Goal: Information Seeking & Learning: Check status

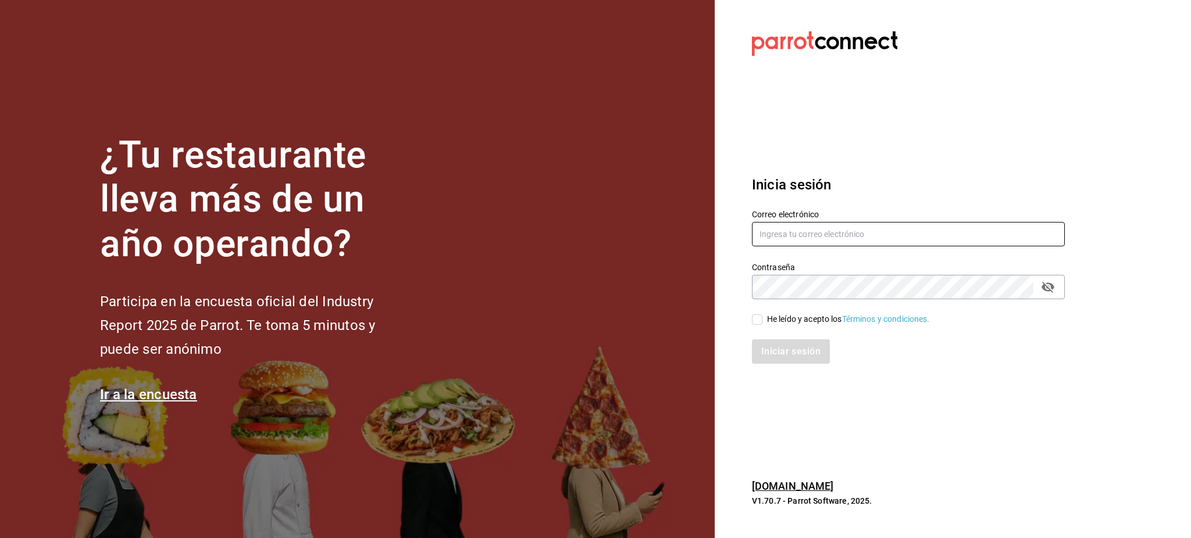
type input "[PERSON_NAME][EMAIL_ADDRESS][PERSON_NAME][DOMAIN_NAME]"
drag, startPoint x: 755, startPoint y: 324, endPoint x: 760, endPoint y: 328, distance: 6.6
click at [755, 324] on input "He leído y acepto los Términos y condiciones." at bounding box center [757, 320] width 10 height 10
checkbox input "true"
click at [782, 345] on button "Iniciar sesión" at bounding box center [791, 352] width 79 height 24
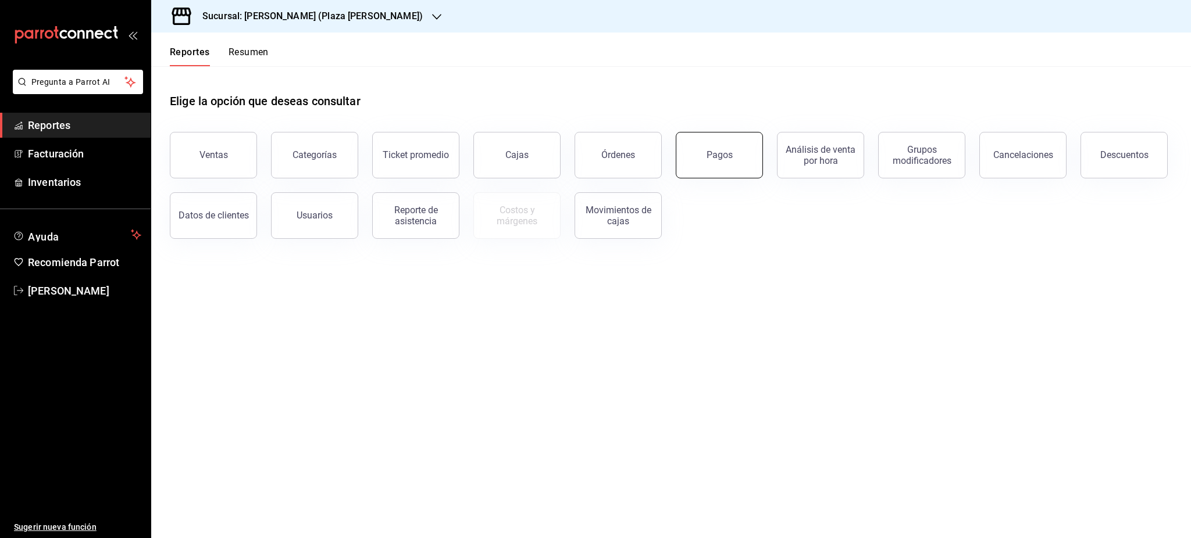
click at [710, 165] on button "Pagos" at bounding box center [719, 155] width 87 height 47
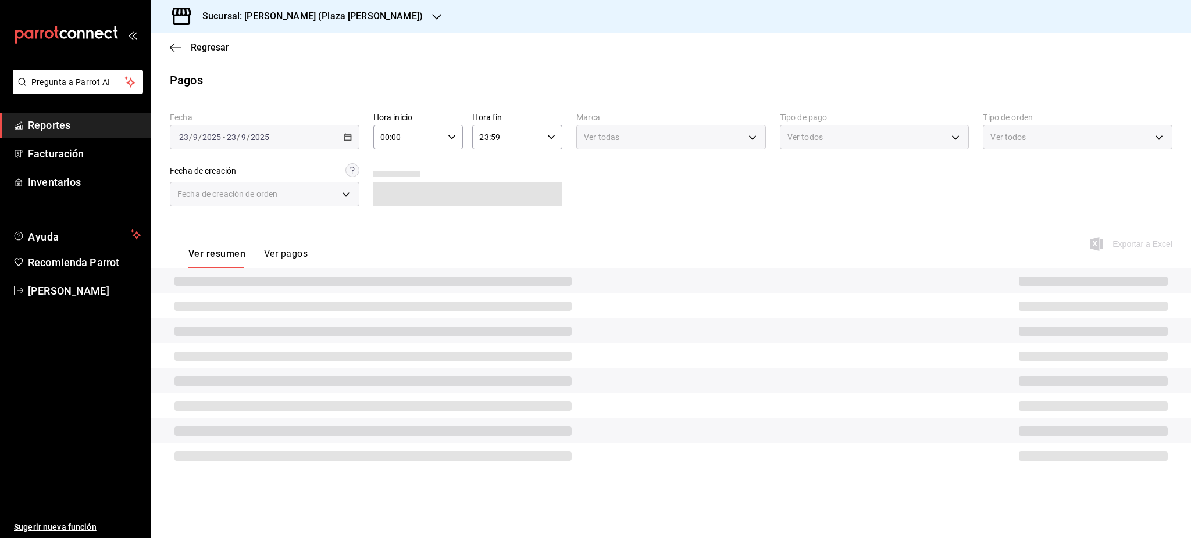
click at [238, 10] on h3 "Sucursal: Ichikani Sushi (Plaza Artz)" at bounding box center [308, 16] width 230 height 14
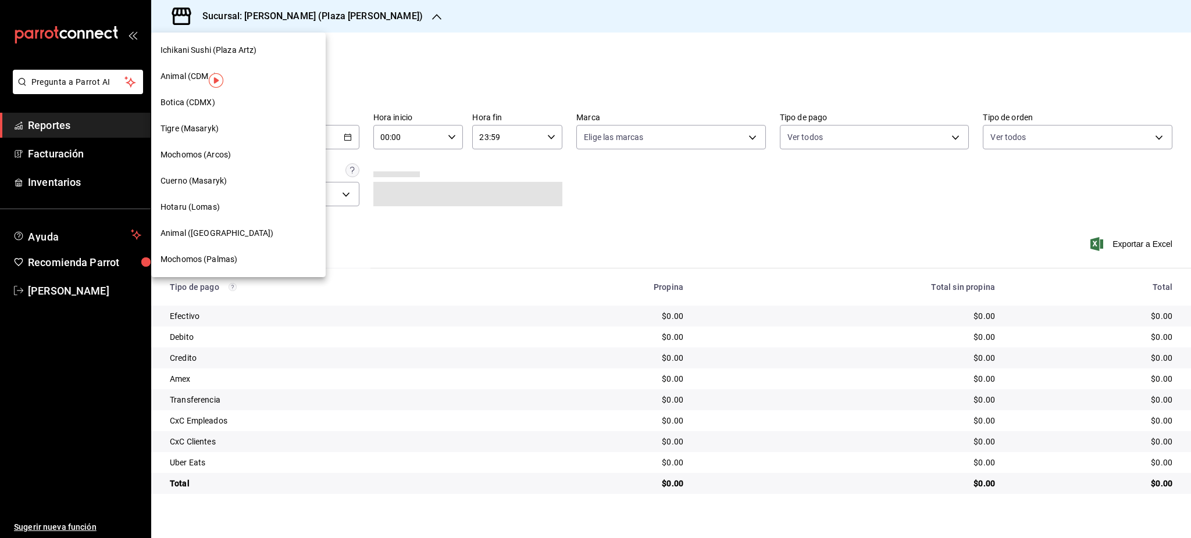
click at [228, 133] on div "Tigre (Masaryk)" at bounding box center [238, 129] width 156 height 12
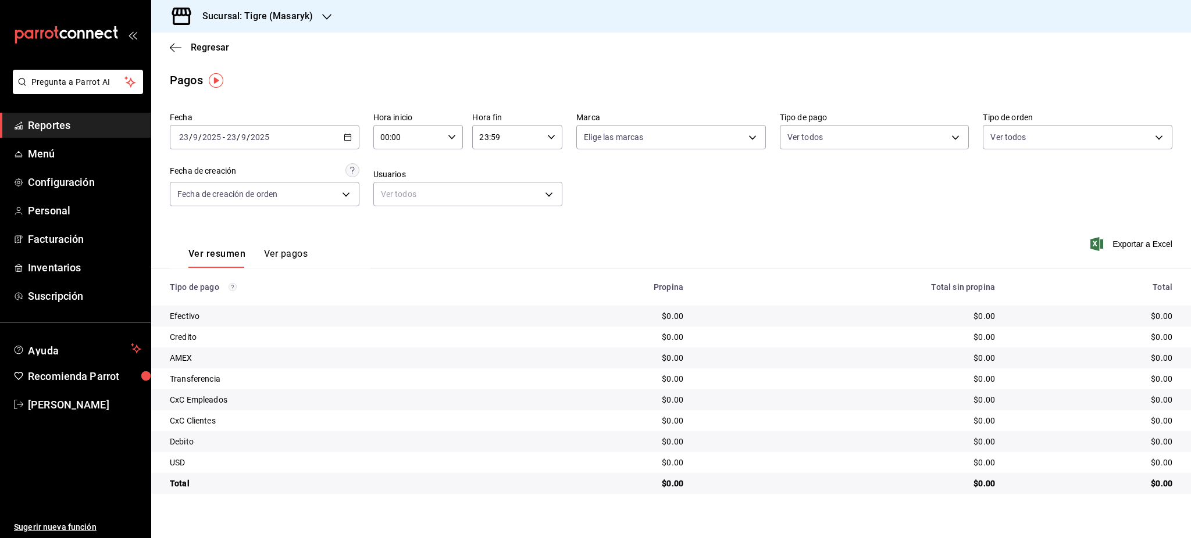
click at [347, 144] on div "2025-09-23 23 / 9 / 2025 - 2025-09-23 23 / 9 / 2025" at bounding box center [265, 137] width 190 height 24
click at [257, 297] on span "Rango de fechas" at bounding box center [225, 303] width 90 height 12
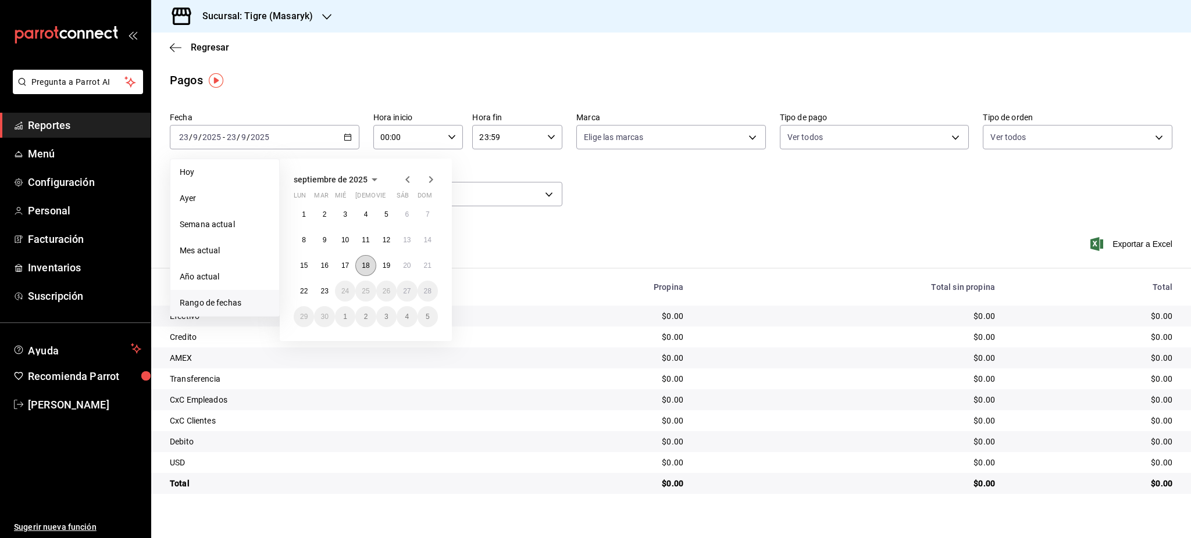
click at [369, 268] on button "18" at bounding box center [365, 265] width 20 height 21
click at [394, 268] on button "19" at bounding box center [386, 265] width 20 height 21
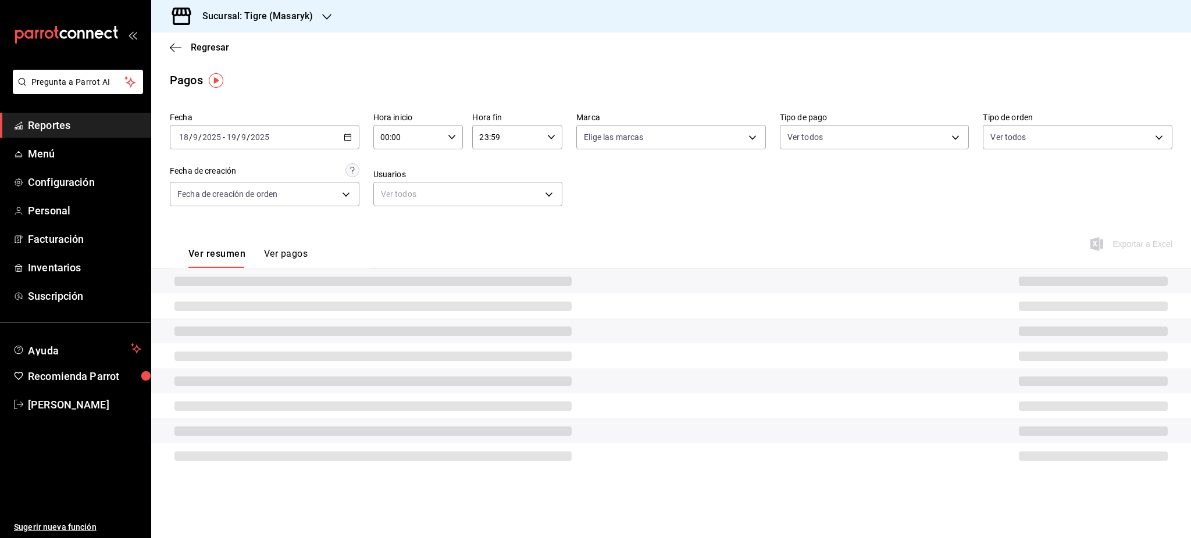
click at [452, 141] on icon "button" at bounding box center [452, 137] width 8 height 8
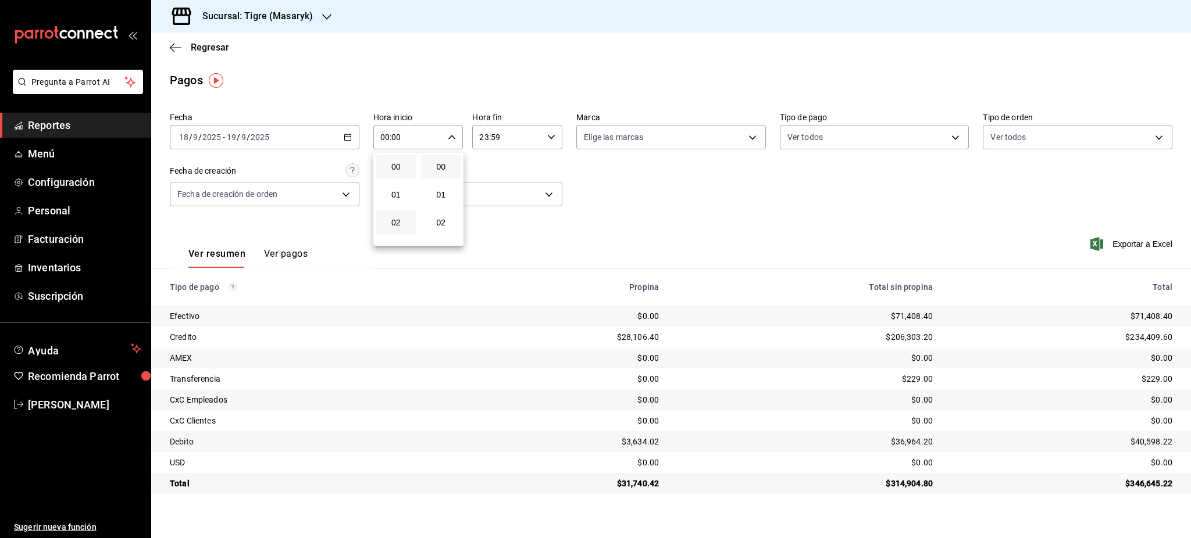
scroll to position [77, 0]
click at [398, 223] on button "05" at bounding box center [396, 228] width 41 height 23
type input "05:00"
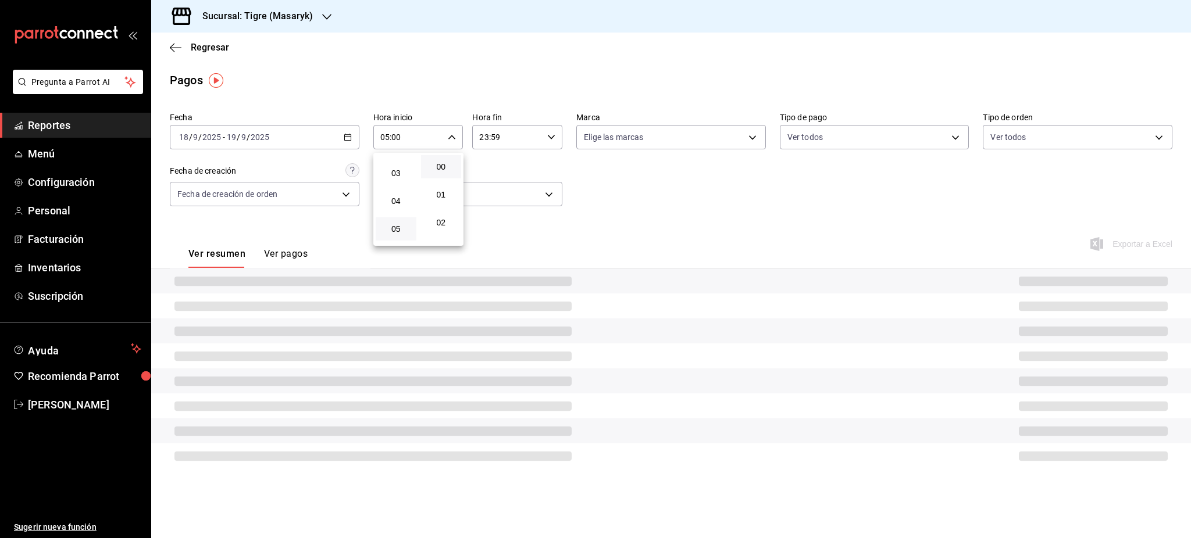
click at [523, 149] on div at bounding box center [595, 269] width 1191 height 538
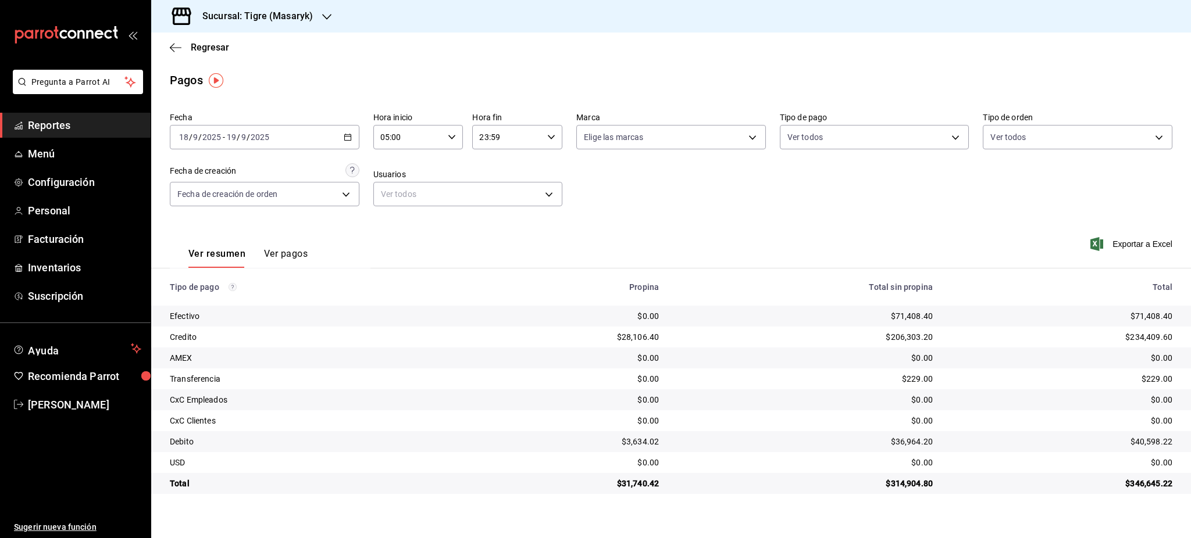
click at [553, 142] on div "23:59 Hora fin" at bounding box center [517, 137] width 90 height 24
click at [494, 197] on span "05" at bounding box center [494, 194] width 27 height 9
click at [544, 165] on span "00" at bounding box center [540, 166] width 27 height 9
type input "05:00"
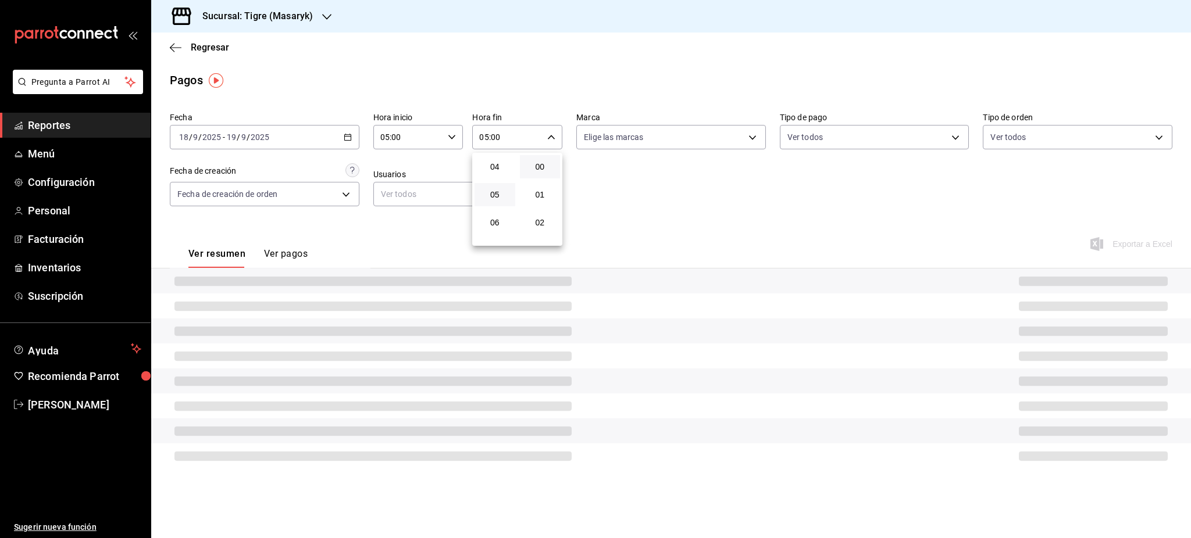
click at [622, 205] on div at bounding box center [595, 269] width 1191 height 538
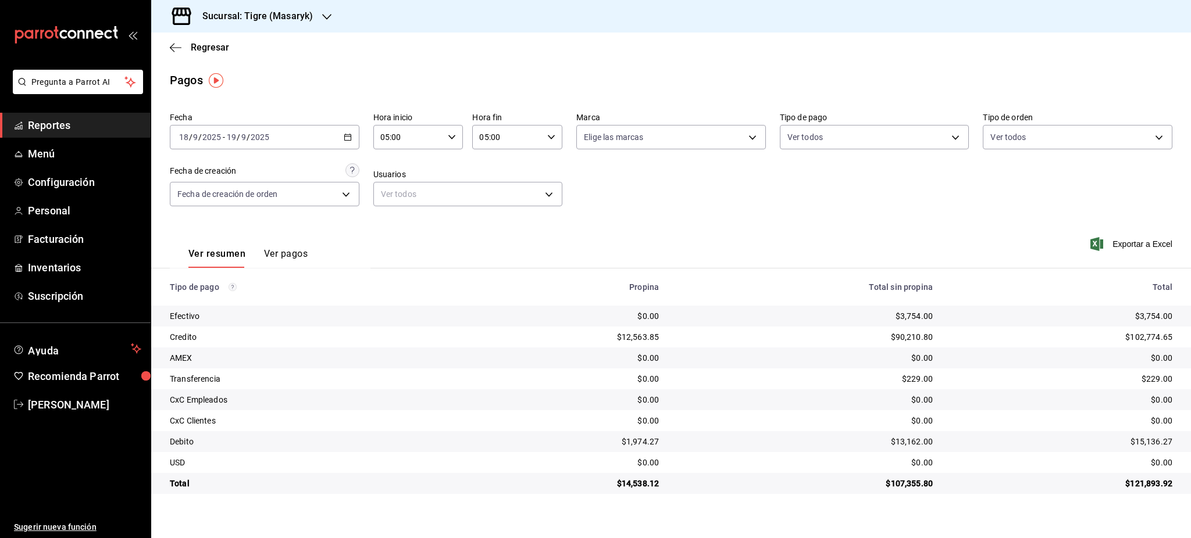
click at [1148, 319] on div "$3,754.00" at bounding box center [1061, 316] width 221 height 12
copy div "3,754.00"
click at [1161, 312] on div "$3,754.00" at bounding box center [1061, 316] width 221 height 12
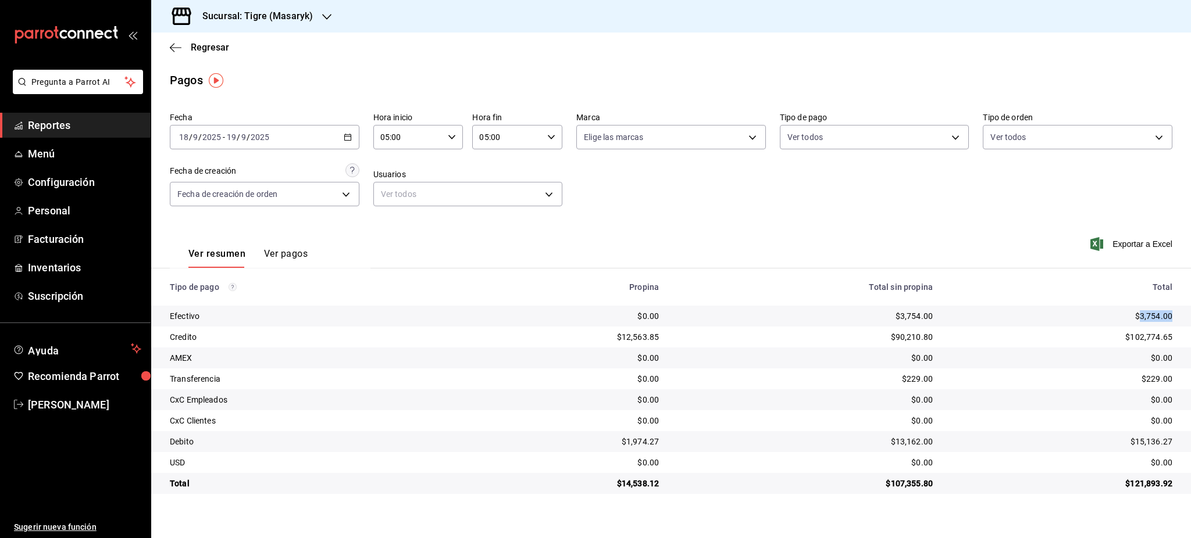
click at [1160, 315] on div "$3,754.00" at bounding box center [1061, 316] width 221 height 12
drag, startPoint x: 1170, startPoint y: 315, endPoint x: 1140, endPoint y: 316, distance: 30.3
click at [1140, 316] on div "$3,754.00" at bounding box center [1061, 316] width 221 height 12
copy div "3,754.00"
click at [645, 483] on div "$14,538.12" at bounding box center [568, 484] width 184 height 12
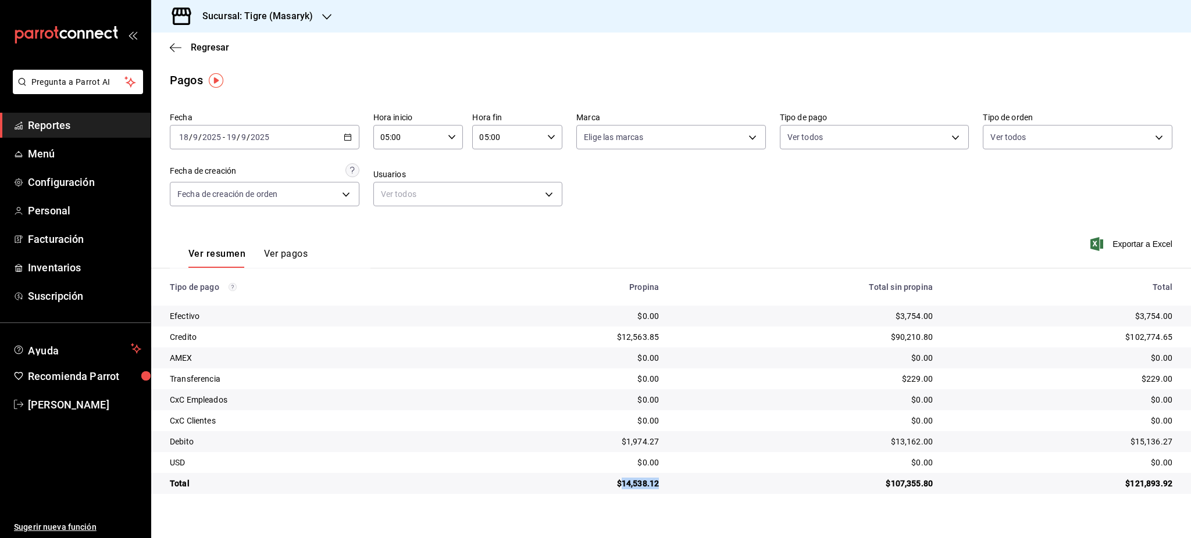
click at [645, 483] on div "$14,538.12" at bounding box center [568, 484] width 184 height 12
copy div "14,538.12"
click at [1159, 333] on div "$102,774.65" at bounding box center [1061, 337] width 221 height 12
copy div "102,774.65"
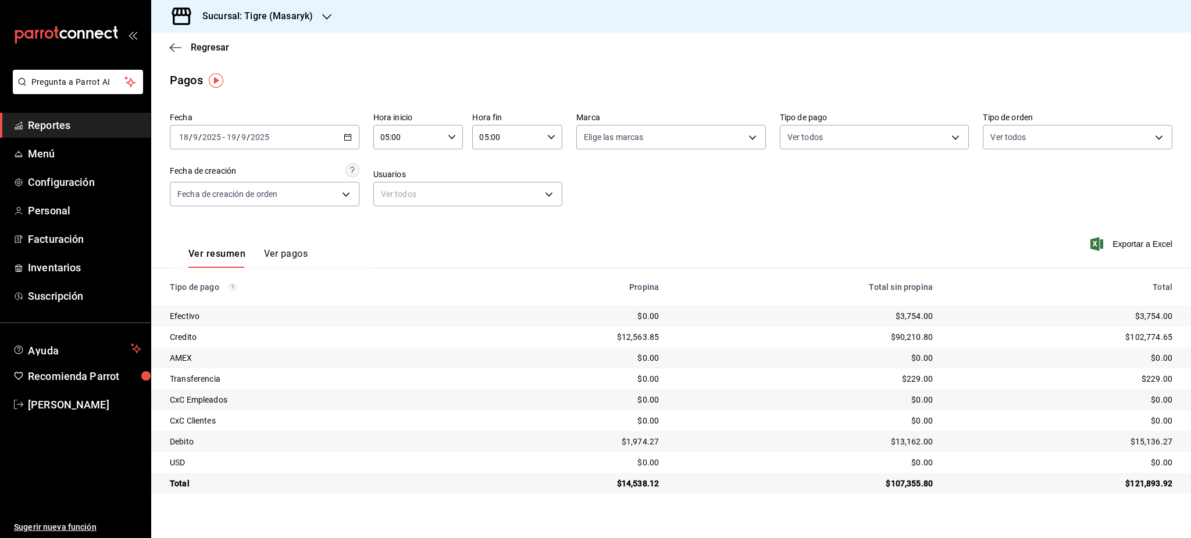
click at [1163, 373] on div "$229.00" at bounding box center [1061, 379] width 221 height 12
click at [1150, 442] on div "$15,136.27" at bounding box center [1061, 442] width 221 height 12
copy div "15,136.27"
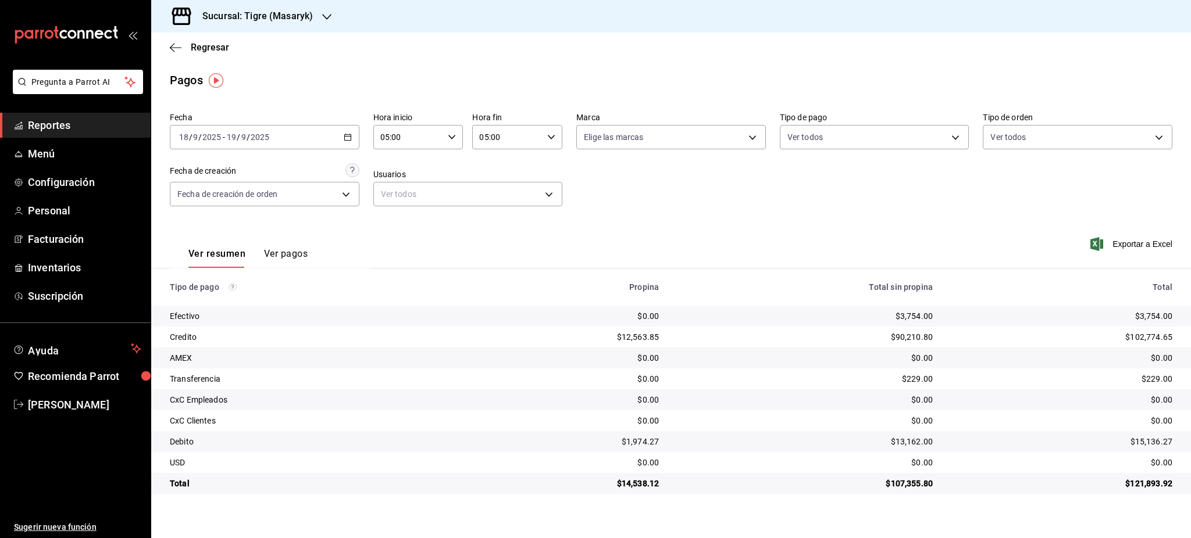
click at [645, 480] on div "$14,538.12" at bounding box center [568, 484] width 184 height 12
copy div "14,538.12"
click at [780, 427] on td "$0.00" at bounding box center [805, 420] width 274 height 21
click at [348, 138] on icon "button" at bounding box center [348, 137] width 8 height 8
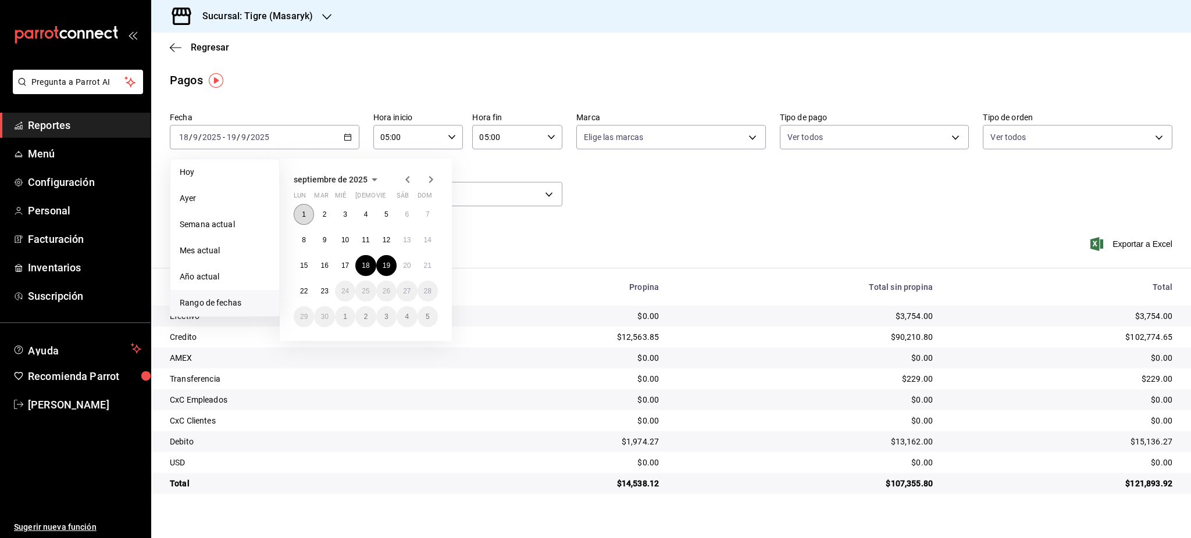
click at [305, 212] on abbr "1" at bounding box center [304, 214] width 4 height 8
click at [388, 266] on abbr "19" at bounding box center [387, 266] width 8 height 8
type input "00:00"
type input "23:59"
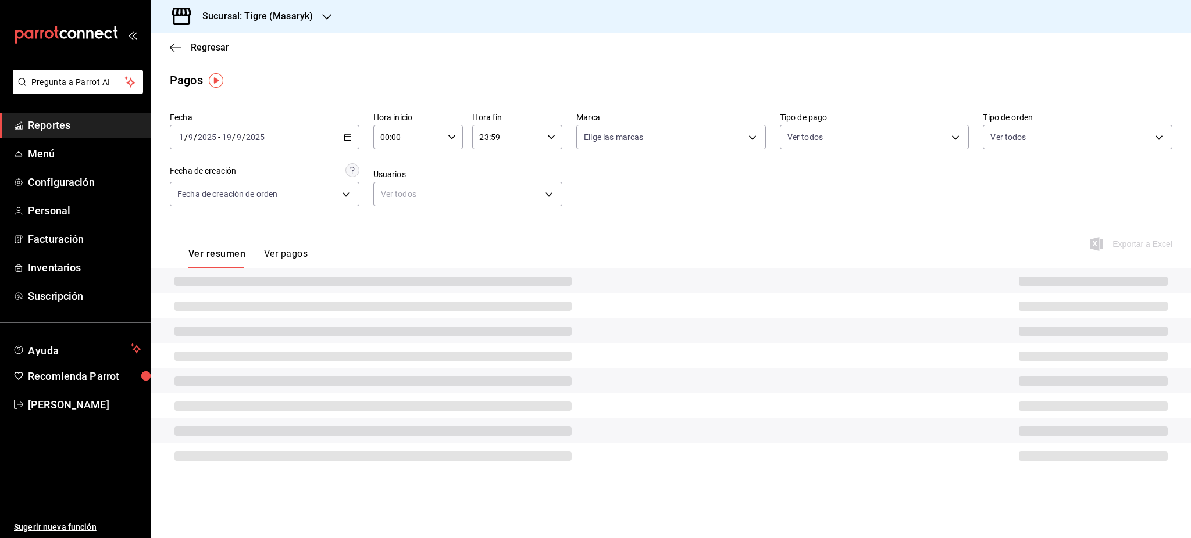
click at [445, 138] on div "00:00 Hora inicio" at bounding box center [418, 137] width 90 height 24
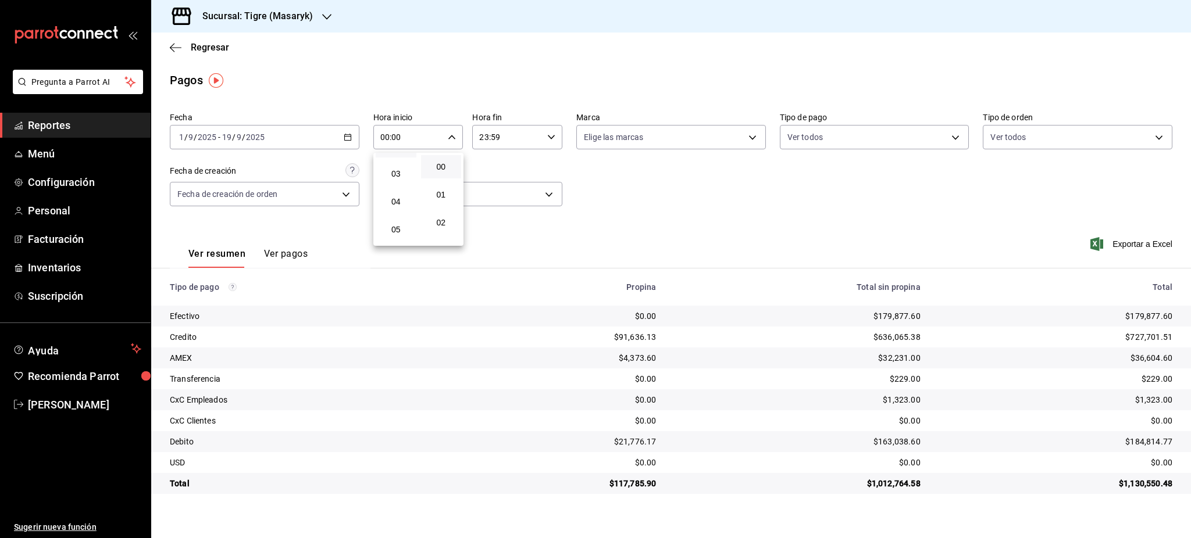
scroll to position [77, 0]
click at [401, 223] on button "05" at bounding box center [396, 228] width 41 height 23
type input "05:00"
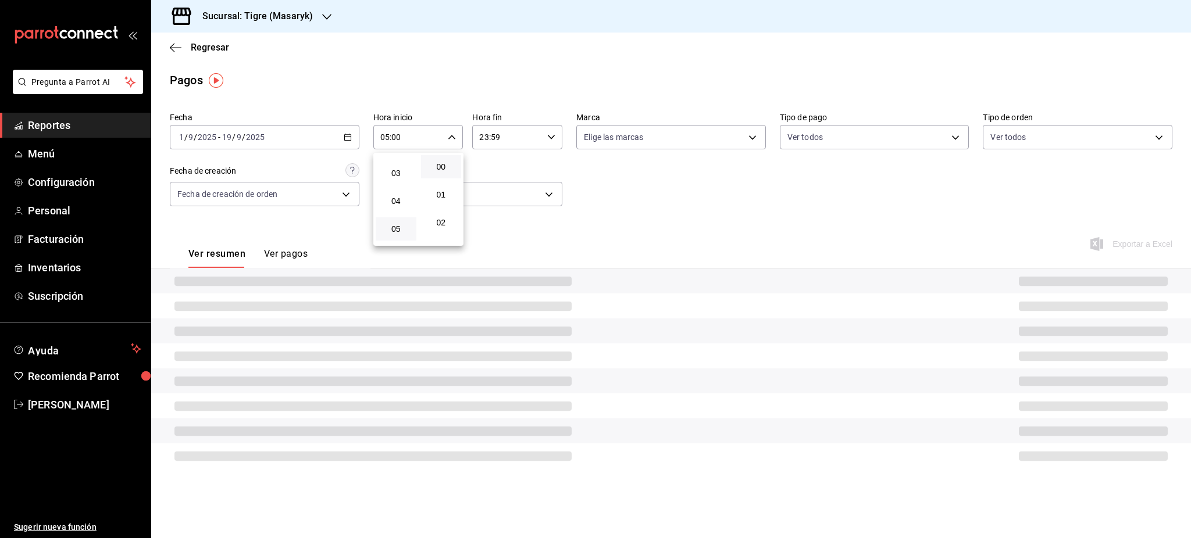
click at [549, 161] on div at bounding box center [595, 269] width 1191 height 538
click at [551, 145] on div "23:59 Hora fin" at bounding box center [517, 137] width 90 height 24
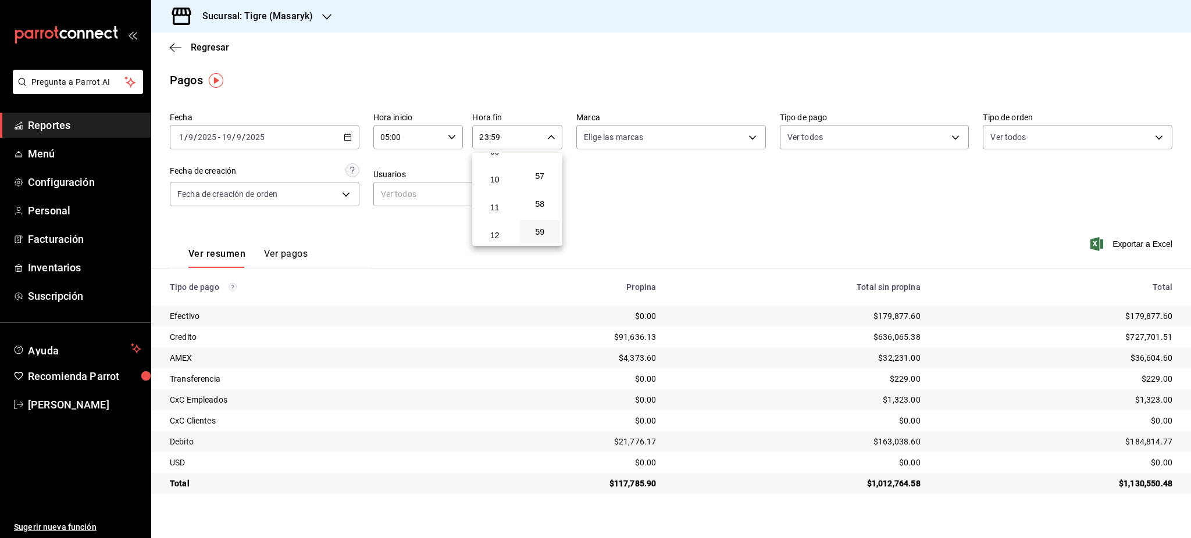
scroll to position [112, 0]
click at [497, 194] on span "05" at bounding box center [494, 194] width 27 height 9
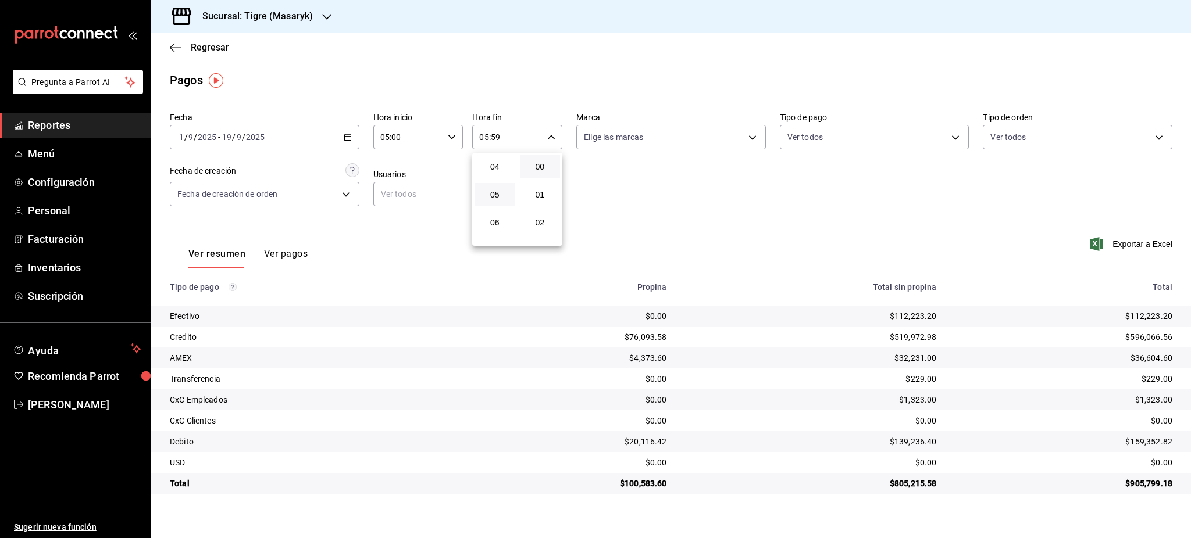
click at [543, 172] on button "00" at bounding box center [540, 166] width 41 height 23
click at [626, 200] on div at bounding box center [595, 269] width 1191 height 538
type input "05:00"
click at [347, 141] on div "2025-09-01 1 / 9 / 2025 - 2025-09-19 19 / 9 / 2025" at bounding box center [265, 137] width 190 height 24
click at [671, 241] on div "Ver resumen Ver pagos Exportar a Excel" at bounding box center [671, 251] width 1040 height 62
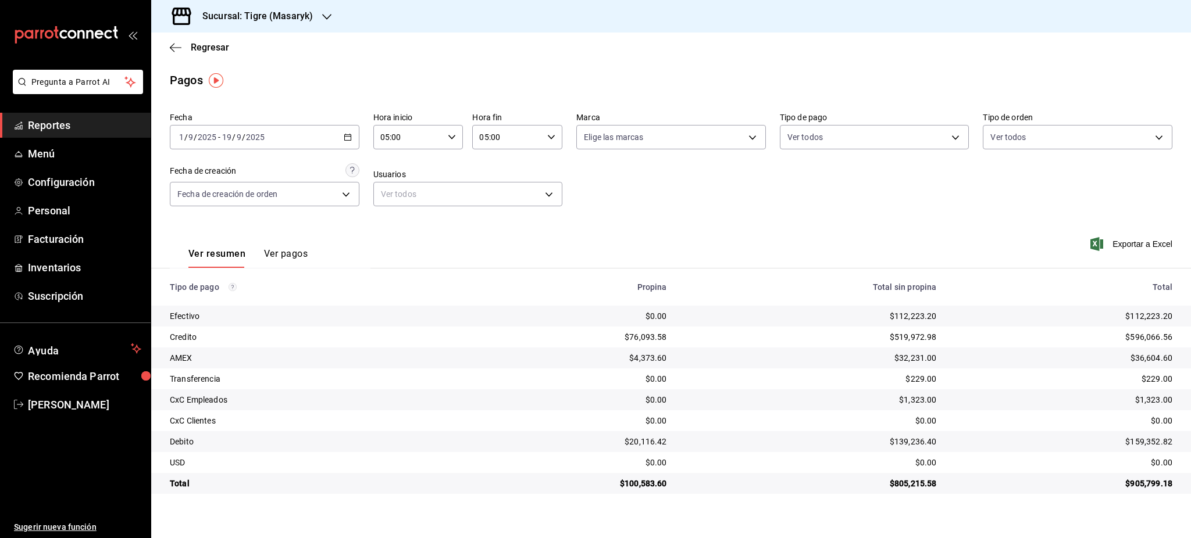
click at [344, 137] on icon "button" at bounding box center [348, 137] width 8 height 8
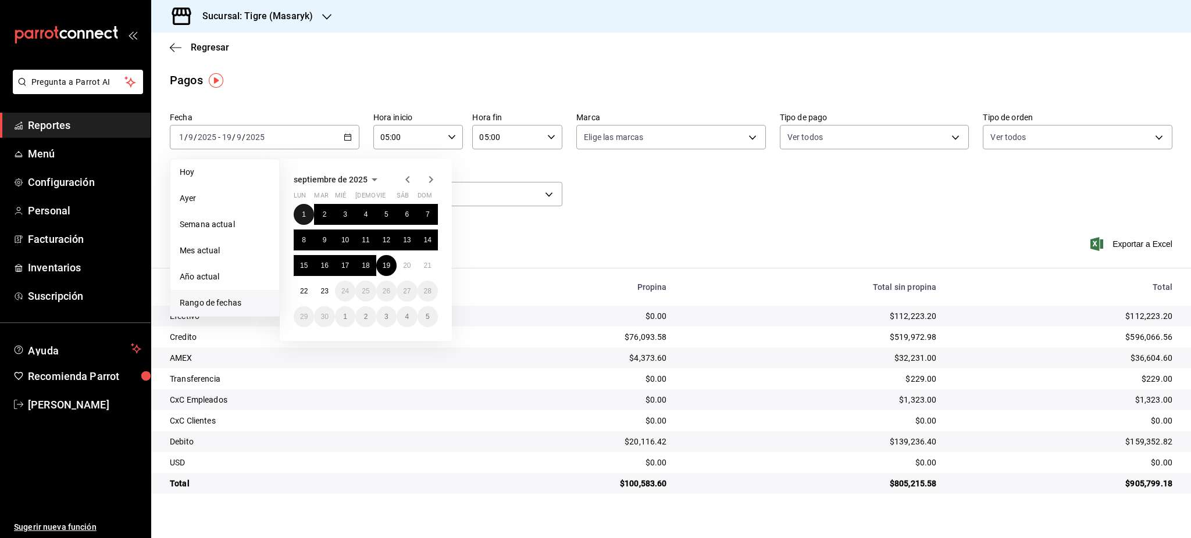
click at [295, 209] on button "1" at bounding box center [304, 214] width 20 height 21
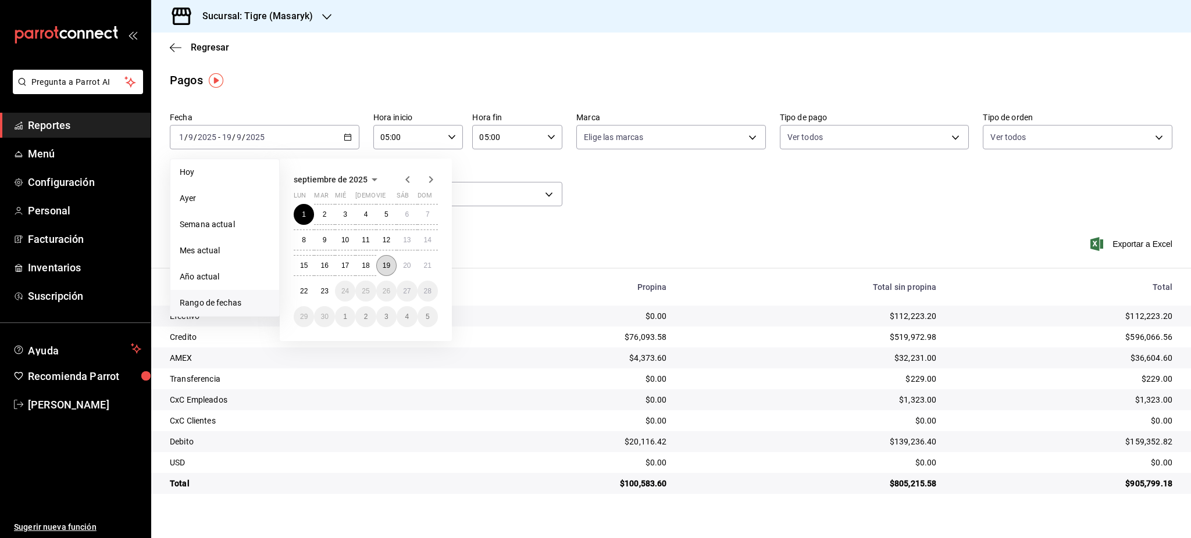
click at [390, 268] on abbr "19" at bounding box center [387, 266] width 8 height 8
type input "00:00"
type input "23:59"
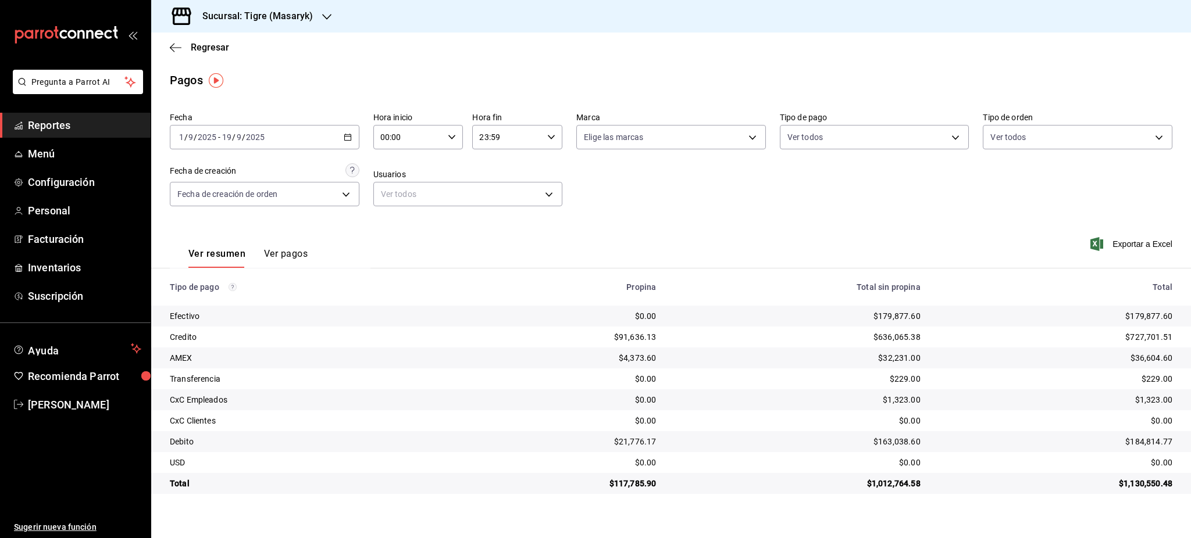
click at [349, 144] on div "2025-09-01 1 / 9 / 2025 - 2025-09-19 19 / 9 / 2025" at bounding box center [265, 137] width 190 height 24
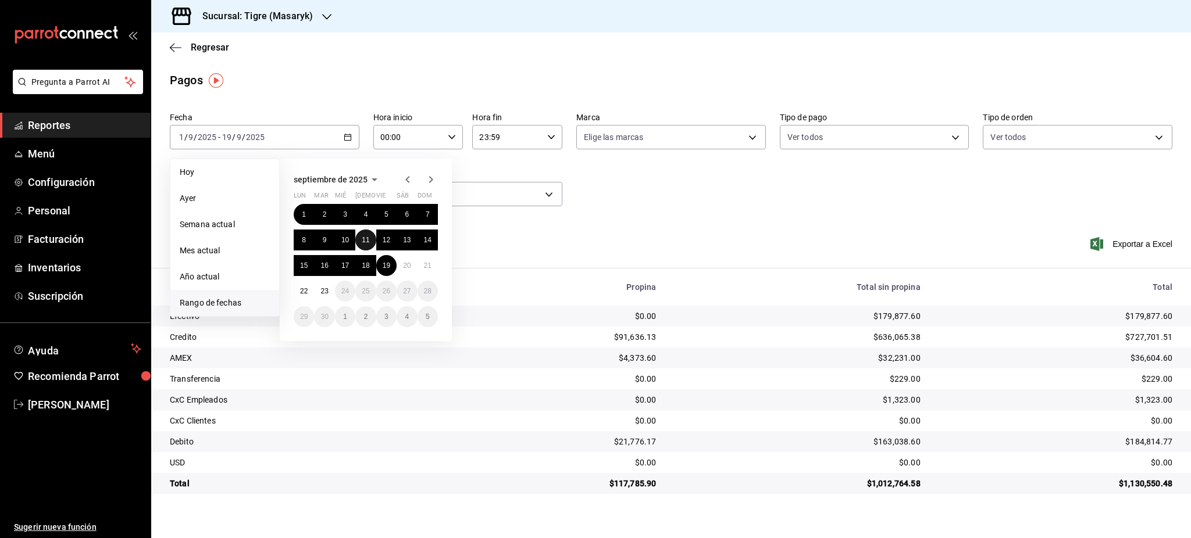
click at [365, 241] on abbr "11" at bounding box center [366, 240] width 8 height 8
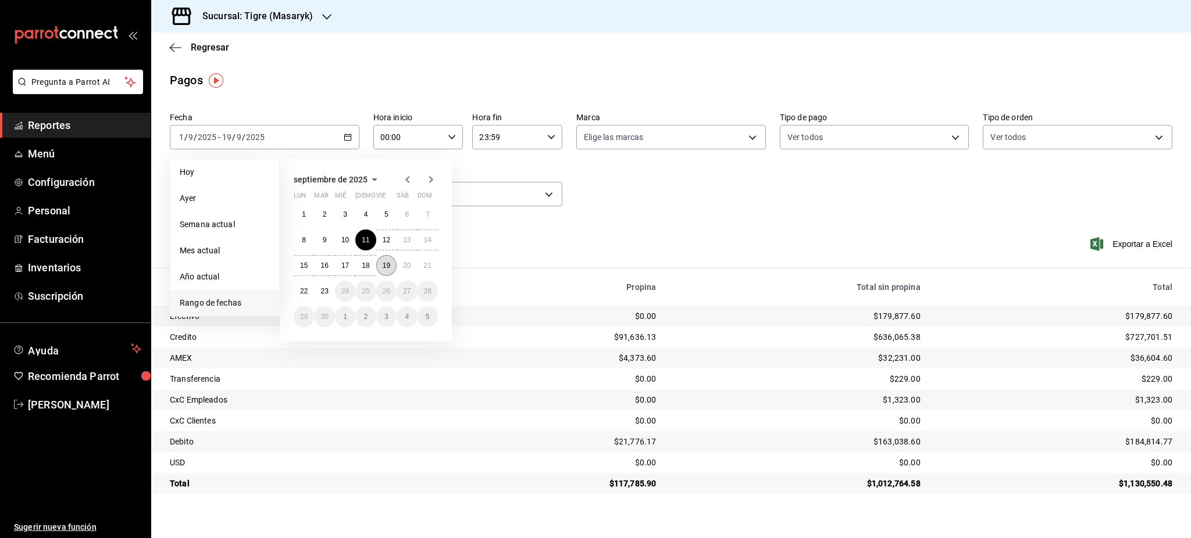
click at [383, 265] on abbr "19" at bounding box center [387, 266] width 8 height 8
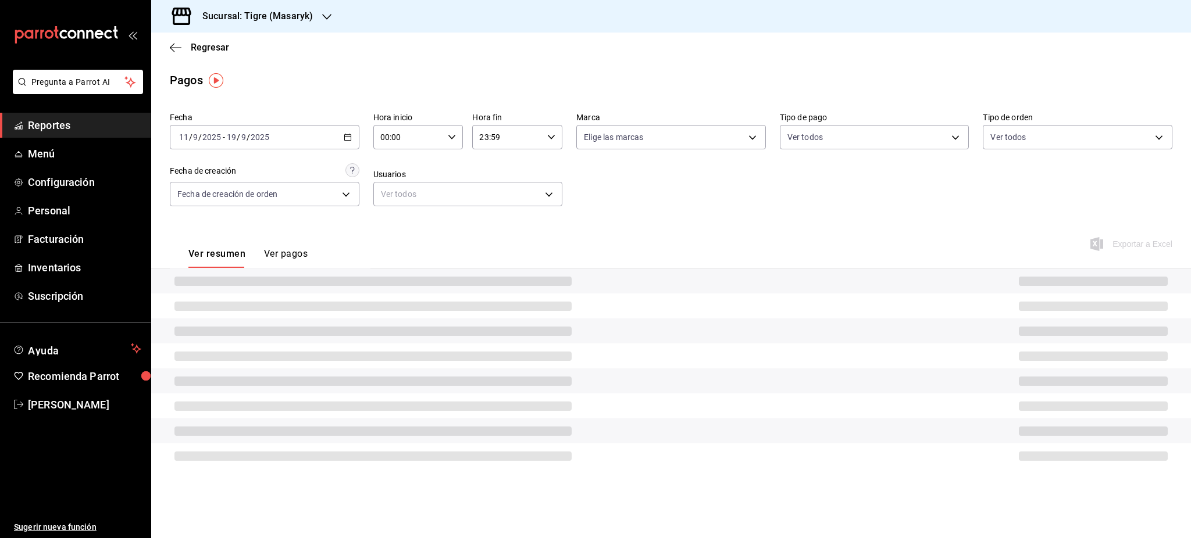
click at [448, 131] on div "00:00 Hora inicio" at bounding box center [418, 137] width 90 height 24
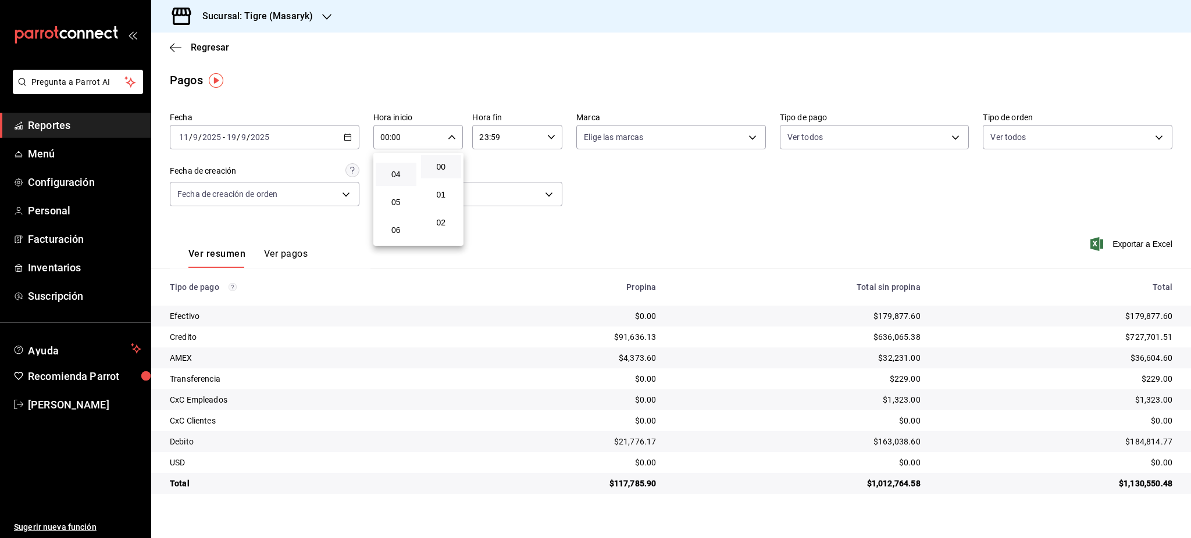
scroll to position [77, 0]
click at [402, 216] on div "05" at bounding box center [395, 229] width 45 height 28
click at [406, 229] on span "05" at bounding box center [396, 228] width 27 height 9
type input "05:00"
click at [616, 223] on div at bounding box center [595, 269] width 1191 height 538
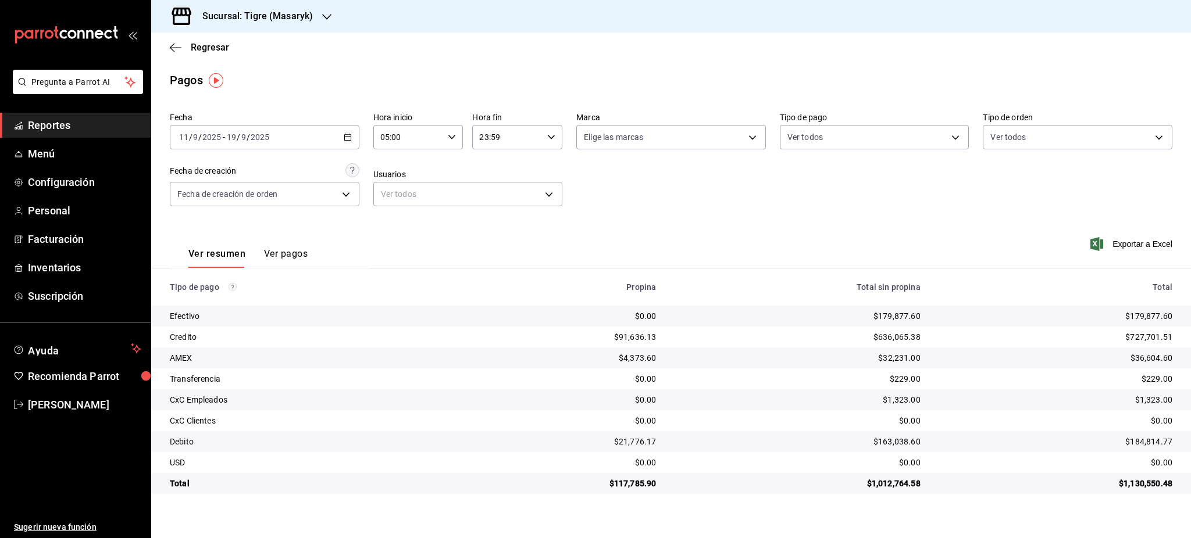
click at [569, 140] on div "Fecha 2025-09-11 11 / 9 / 2025 - 2025-09-19 19 / 9 / 2025 Hora inicio 05:00 Hor…" at bounding box center [671, 164] width 1002 height 113
click at [553, 142] on div "23:59 Hora fin" at bounding box center [517, 137] width 90 height 24
click at [497, 193] on span "05" at bounding box center [494, 194] width 27 height 9
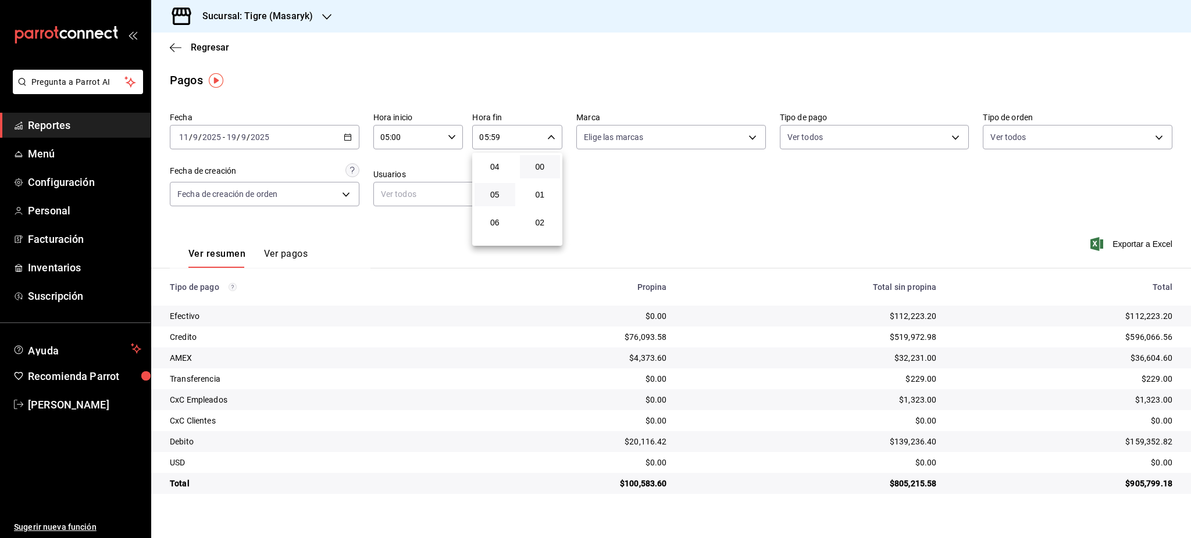
click at [544, 174] on button "00" at bounding box center [540, 166] width 41 height 23
click at [626, 219] on div at bounding box center [595, 269] width 1191 height 538
type input "05:00"
click at [350, 142] on div "2025-09-11 11 / 9 / 2025 - 2025-09-19 19 / 9 / 2025" at bounding box center [265, 137] width 190 height 24
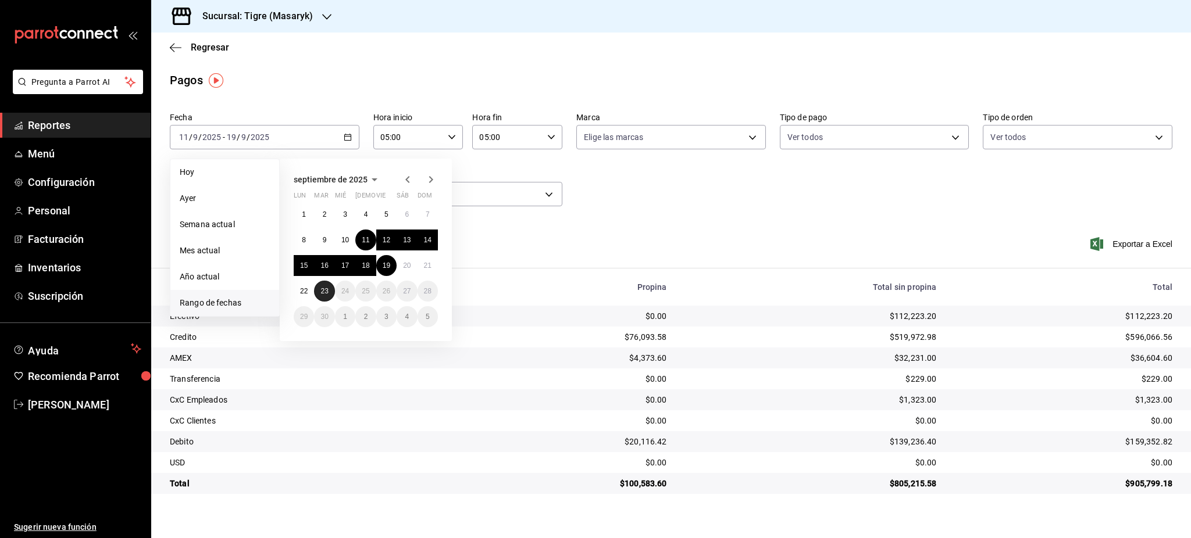
click at [327, 290] on abbr "23" at bounding box center [324, 291] width 8 height 8
click at [371, 235] on button "11" at bounding box center [365, 240] width 20 height 21
type input "00:00"
type input "23:59"
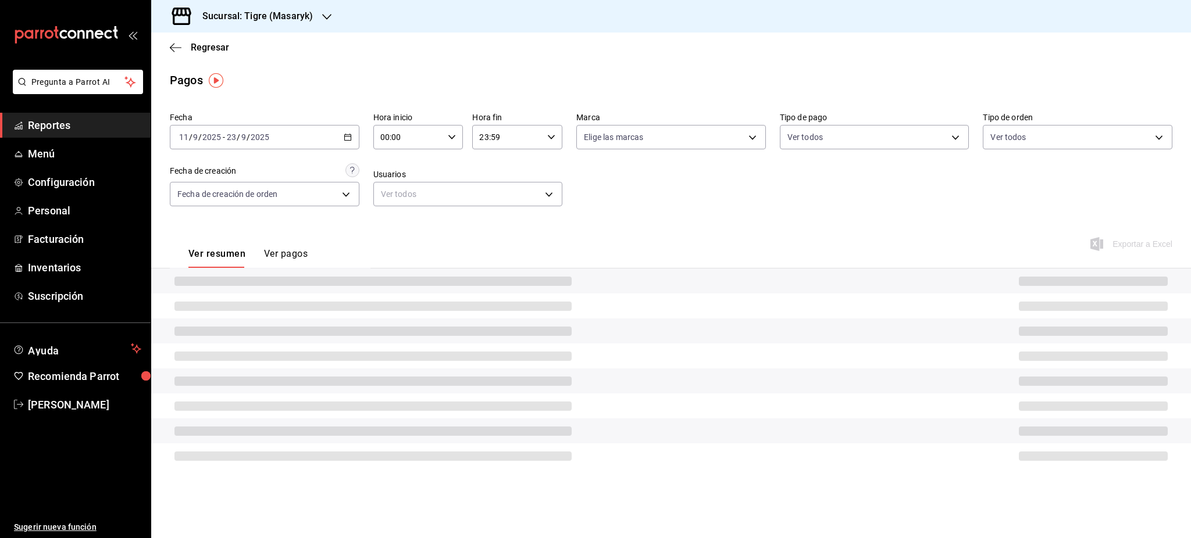
click at [458, 134] on div "00:00 Hora inicio" at bounding box center [418, 137] width 90 height 24
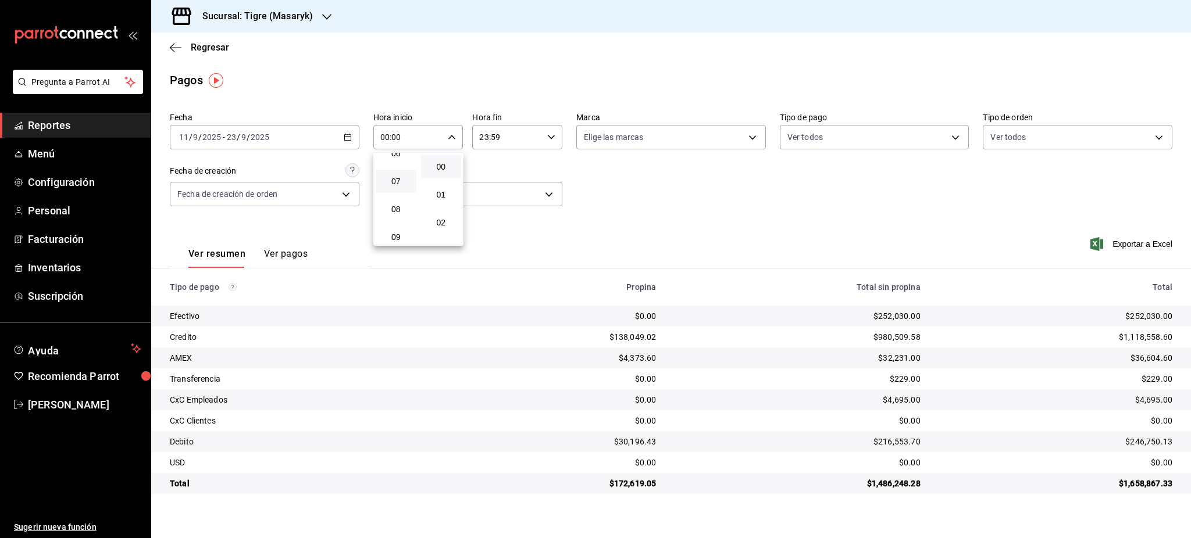
scroll to position [155, 0]
click at [351, 135] on div at bounding box center [595, 269] width 1191 height 538
click at [348, 138] on icon "button" at bounding box center [348, 137] width 8 height 8
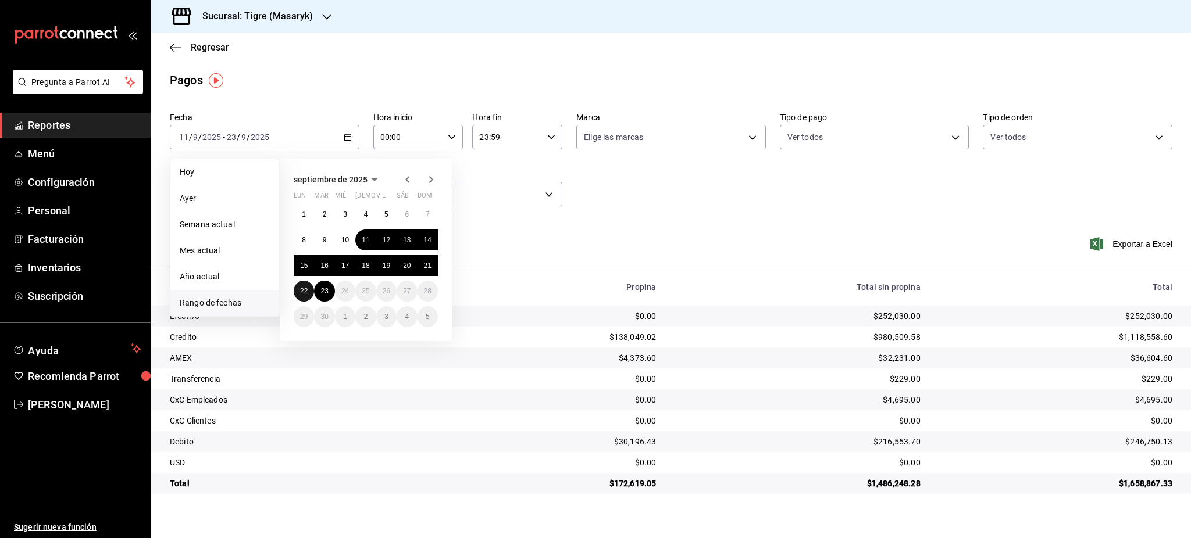
click at [308, 297] on button "22" at bounding box center [304, 291] width 20 height 21
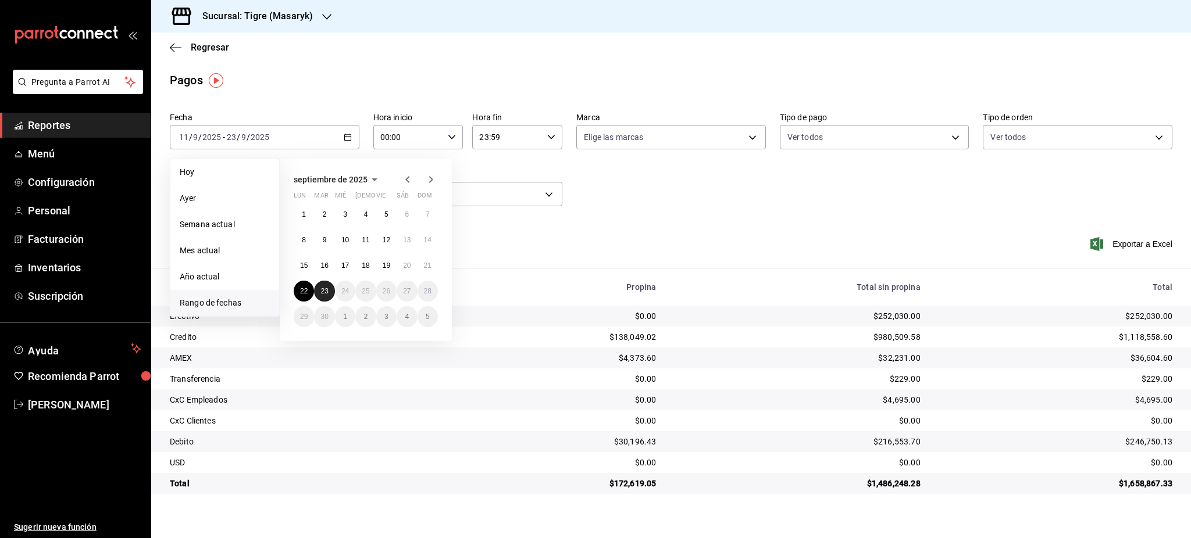
click at [330, 294] on button "23" at bounding box center [324, 291] width 20 height 21
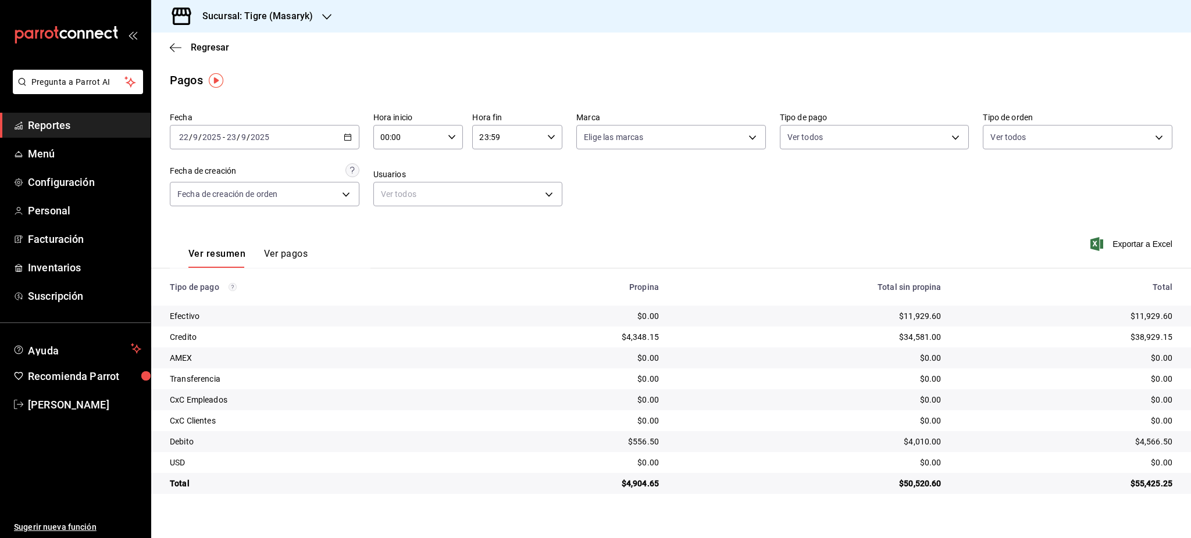
click at [445, 137] on div "00:00 Hora inicio" at bounding box center [418, 137] width 90 height 24
click at [398, 163] on div "05" at bounding box center [395, 152] width 45 height 28
click at [399, 159] on button "05" at bounding box center [396, 151] width 41 height 23
type input "05:00"
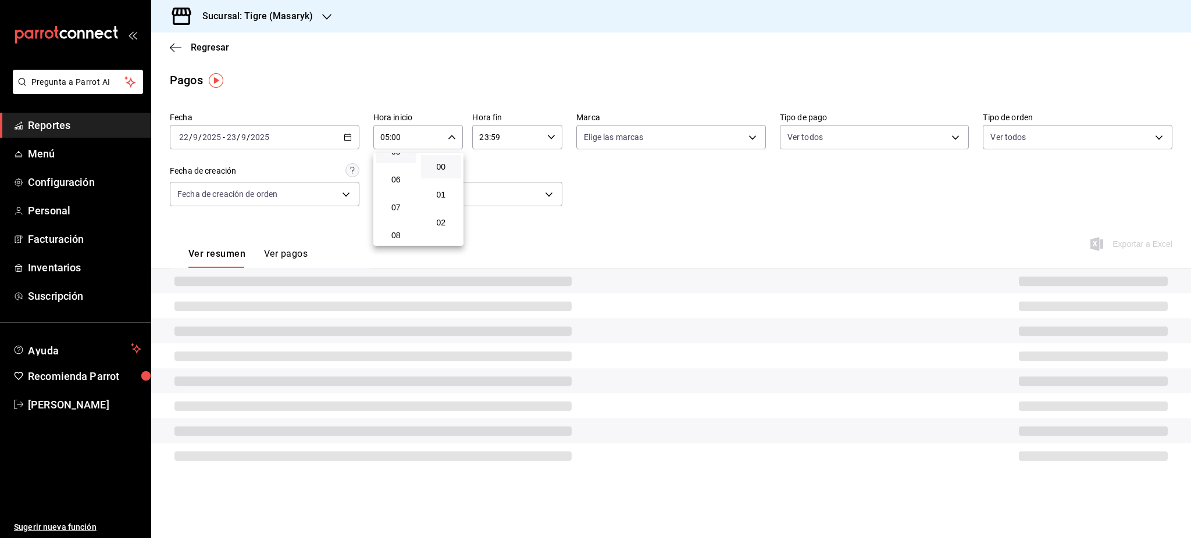
click at [543, 138] on div at bounding box center [595, 269] width 1191 height 538
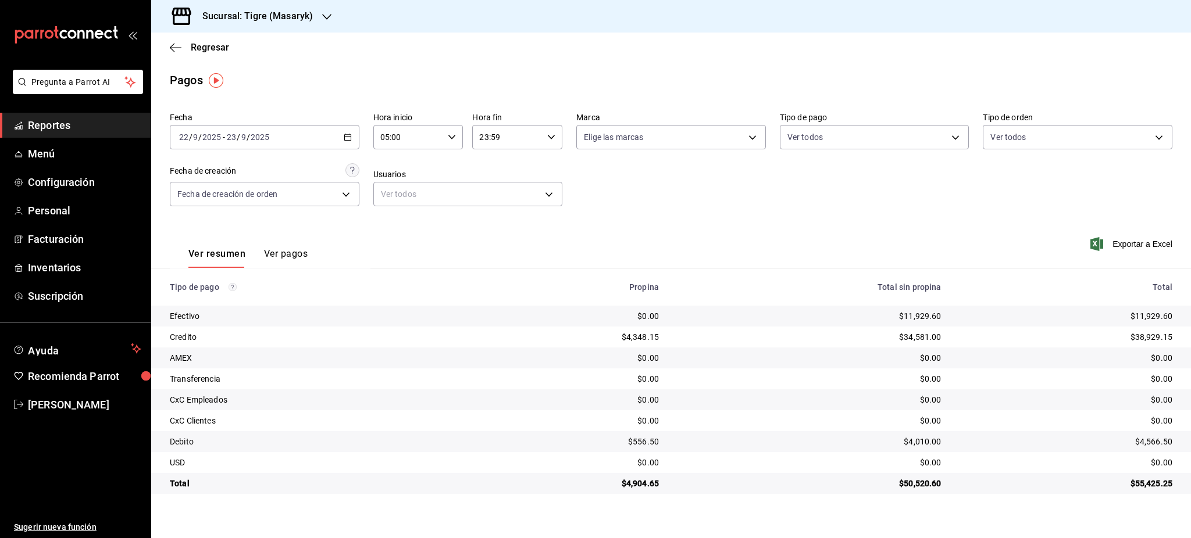
click at [549, 138] on icon "button" at bounding box center [551, 137] width 8 height 8
click at [498, 196] on span "05" at bounding box center [494, 194] width 27 height 9
click at [542, 166] on span "00" at bounding box center [540, 166] width 27 height 9
type input "05:00"
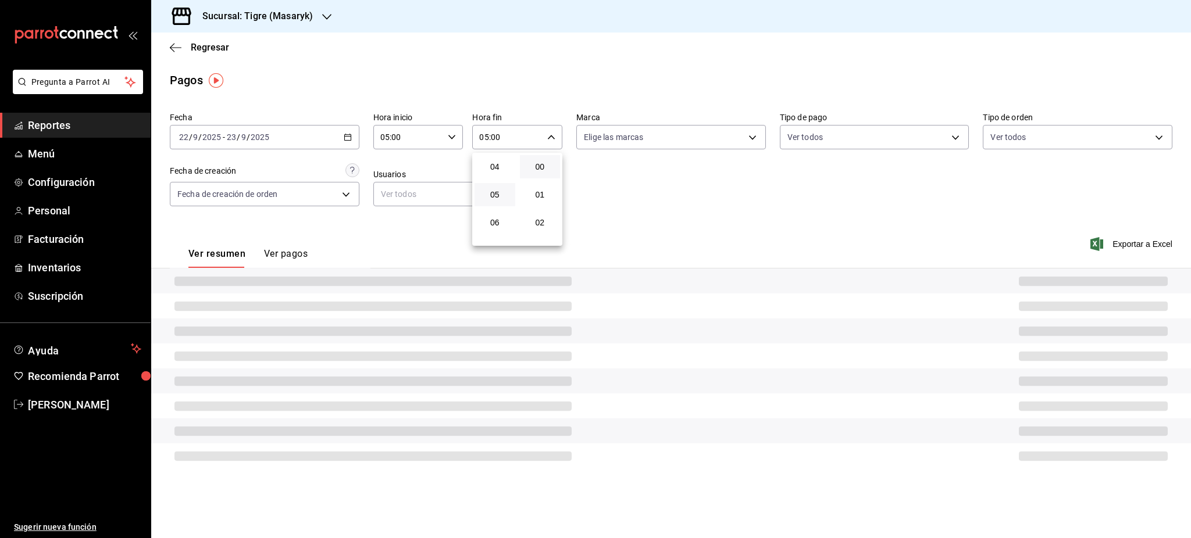
click at [616, 208] on div at bounding box center [595, 269] width 1191 height 538
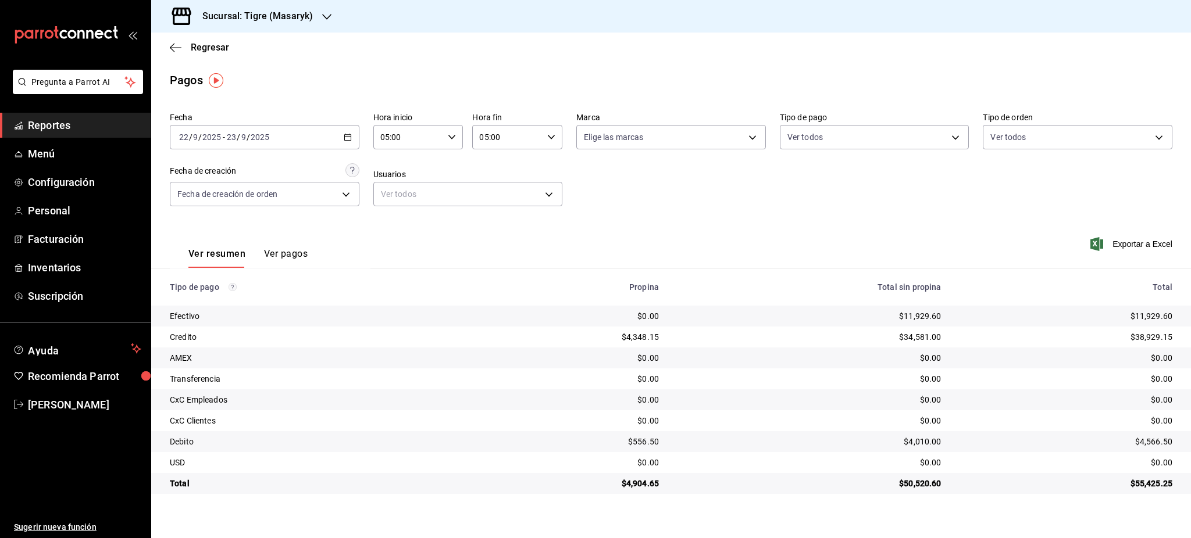
click at [1152, 306] on td "$11,929.60" at bounding box center [1071, 316] width 240 height 21
click at [1152, 312] on div "$11,929.60" at bounding box center [1066, 316] width 212 height 12
copy div "11,929.60"
click at [1140, 335] on div "$38,929.15" at bounding box center [1066, 337] width 212 height 12
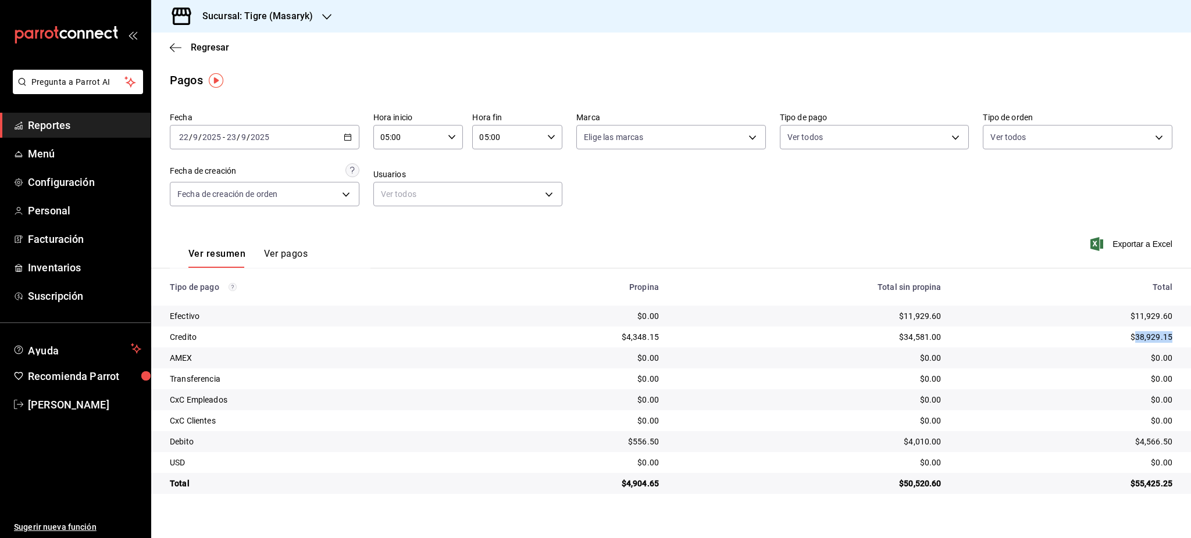
click at [1140, 335] on div "$38,929.15" at bounding box center [1066, 337] width 212 height 12
copy div "38,929.15"
click at [1149, 335] on div "$38,929.15" at bounding box center [1066, 337] width 212 height 12
click at [1149, 338] on div "$38,929.15" at bounding box center [1066, 337] width 212 height 12
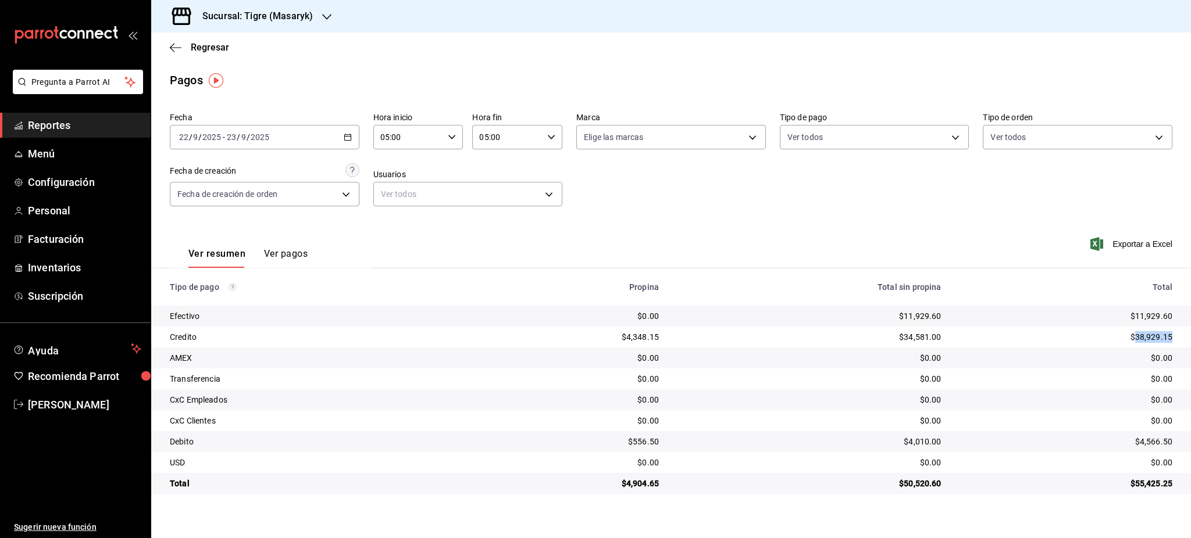
click at [1149, 338] on div "$38,929.15" at bounding box center [1066, 337] width 212 height 12
click at [1146, 341] on div "$38,929.15" at bounding box center [1066, 337] width 212 height 12
click at [1149, 339] on div "$38,929.15" at bounding box center [1066, 337] width 212 height 12
copy div "38,929.15"
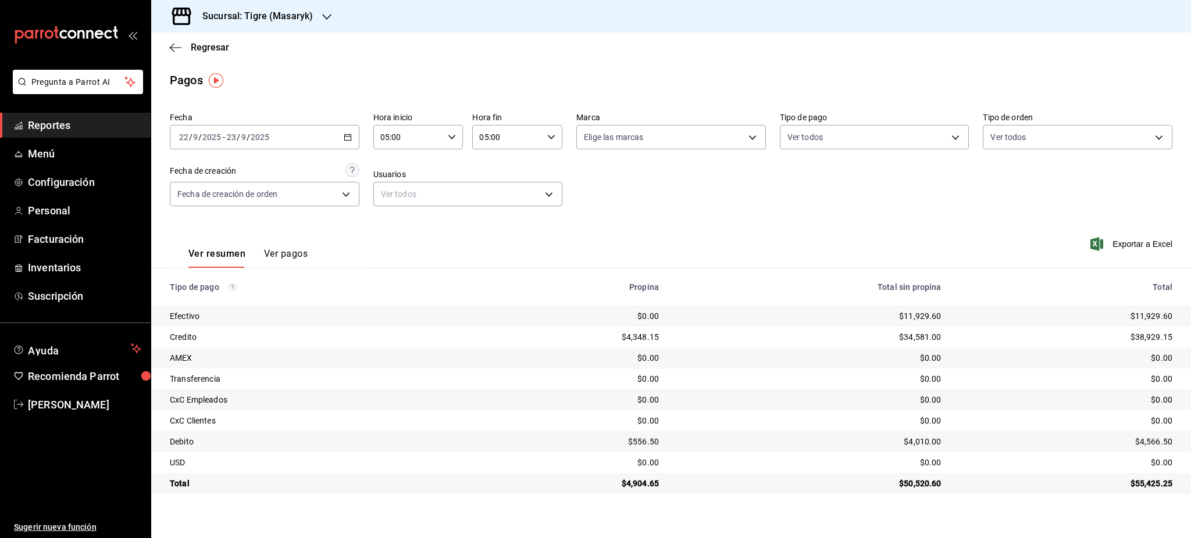
click at [1149, 437] on div "$4,566.50" at bounding box center [1066, 442] width 212 height 12
copy div "4,566.50"
click at [918, 481] on div "$50,520.60" at bounding box center [809, 484] width 264 height 12
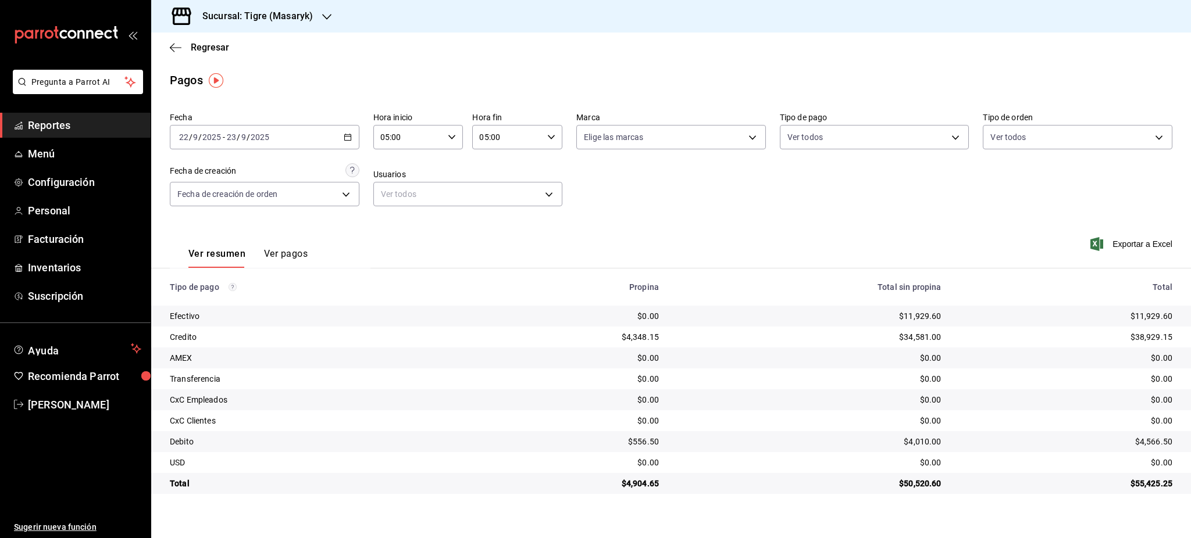
click at [652, 484] on div "$4,904.65" at bounding box center [572, 484] width 174 height 12
click at [363, 139] on div "Fecha 2025-09-22 22 / 9 / 2025 - 2025-09-23 23 / 9 / 2025 Hora inicio 05:00 Hor…" at bounding box center [671, 164] width 1002 height 113
click at [358, 137] on div "2025-09-22 22 / 9 / 2025 - 2025-09-23 23 / 9 / 2025" at bounding box center [265, 137] width 190 height 24
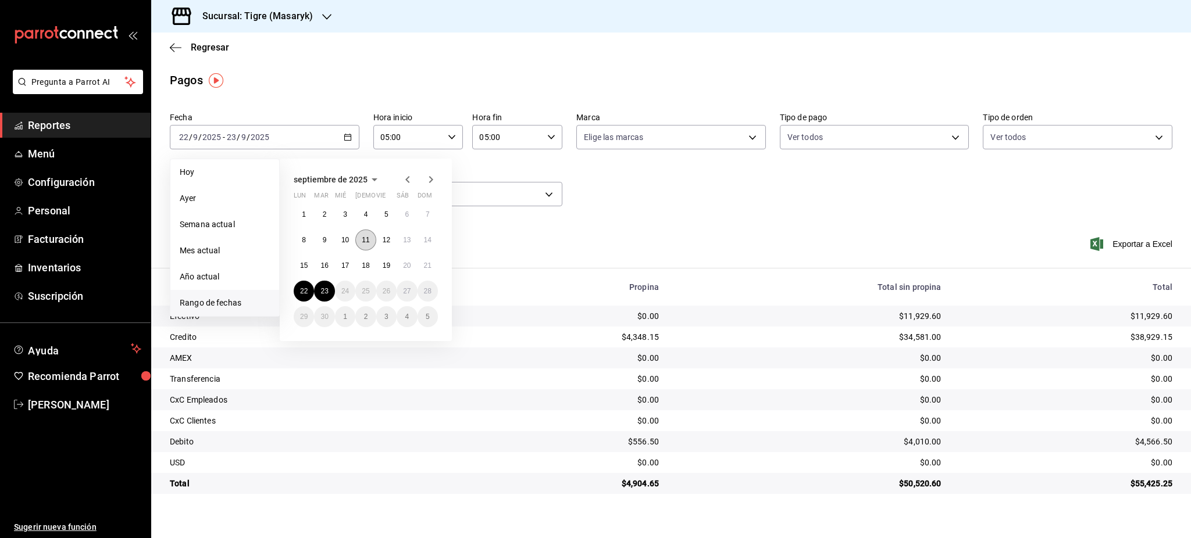
click at [373, 237] on button "11" at bounding box center [365, 240] width 20 height 21
click at [327, 291] on abbr "23" at bounding box center [324, 291] width 8 height 8
type input "00:00"
type input "23:59"
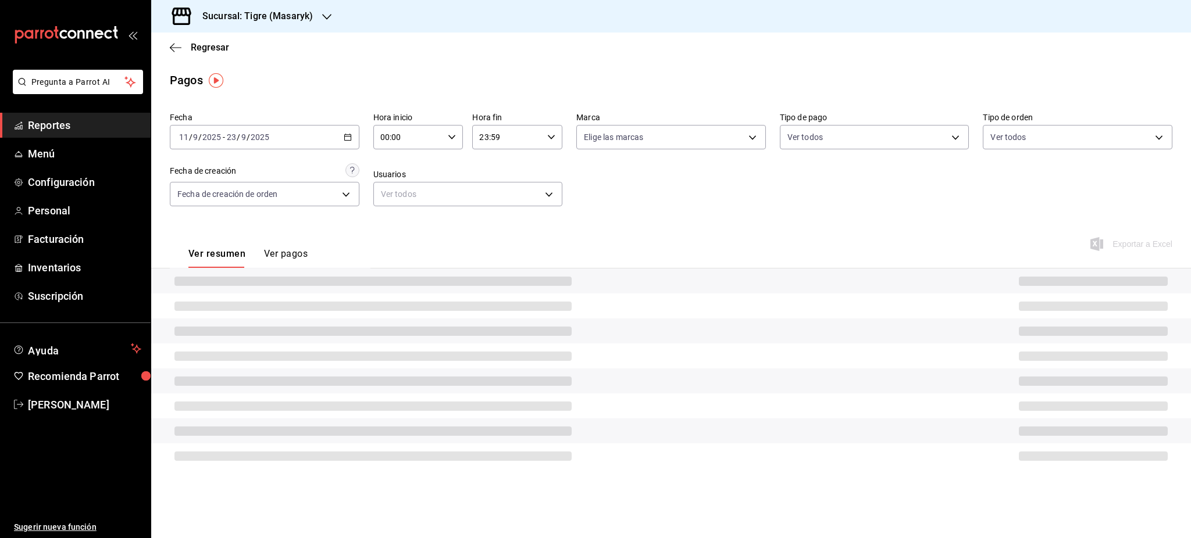
click at [452, 141] on icon "button" at bounding box center [452, 137] width 8 height 8
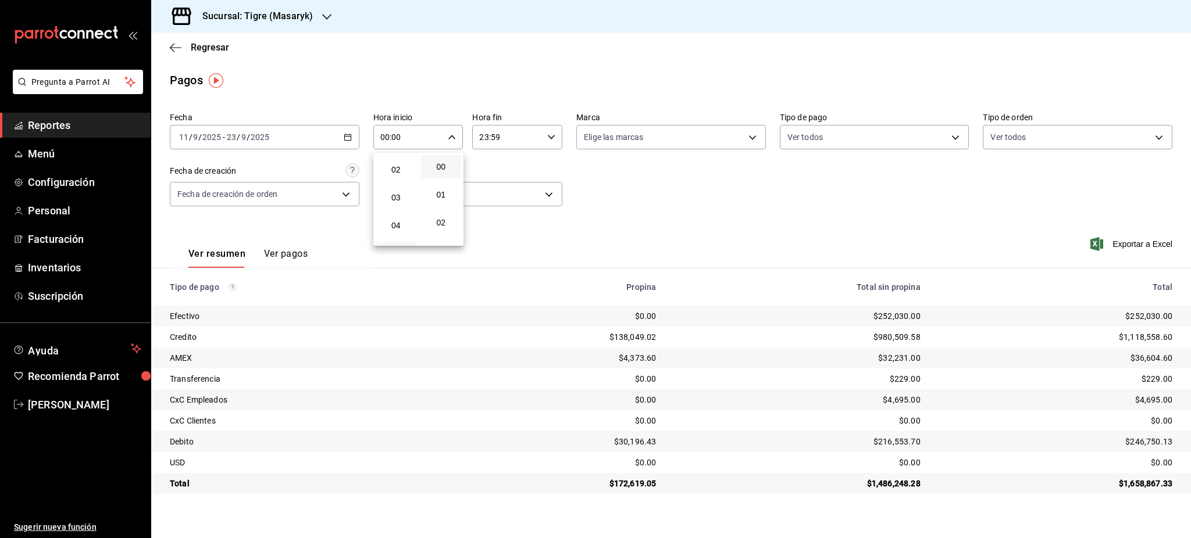
scroll to position [77, 0]
click at [399, 241] on div "05" at bounding box center [395, 229] width 45 height 28
click at [399, 226] on span "05" at bounding box center [396, 228] width 27 height 9
type input "05:00"
click at [548, 135] on div at bounding box center [595, 269] width 1191 height 538
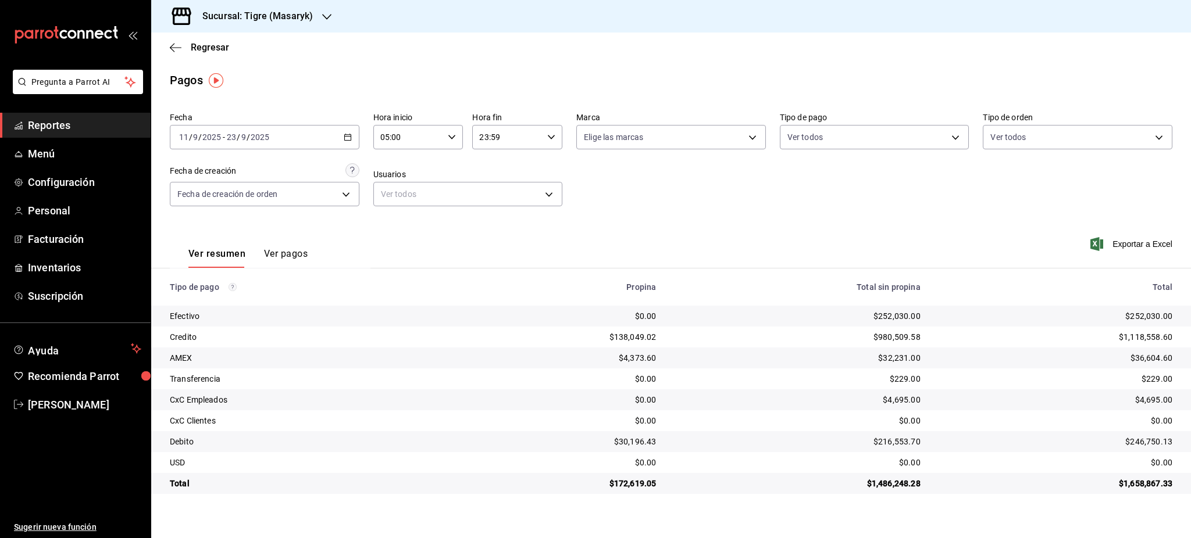
click at [551, 142] on div "23:59 Hora fin" at bounding box center [517, 137] width 90 height 24
click at [499, 196] on span "05" at bounding box center [494, 194] width 27 height 9
click at [545, 165] on span "00" at bounding box center [540, 166] width 27 height 9
type input "05:00"
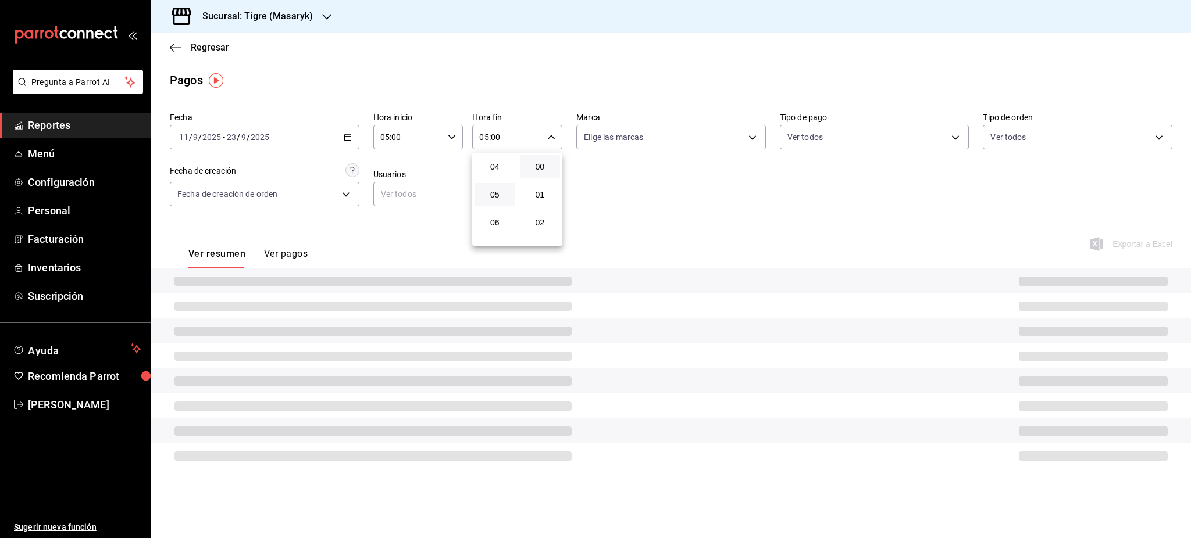
click at [649, 228] on div at bounding box center [595, 269] width 1191 height 538
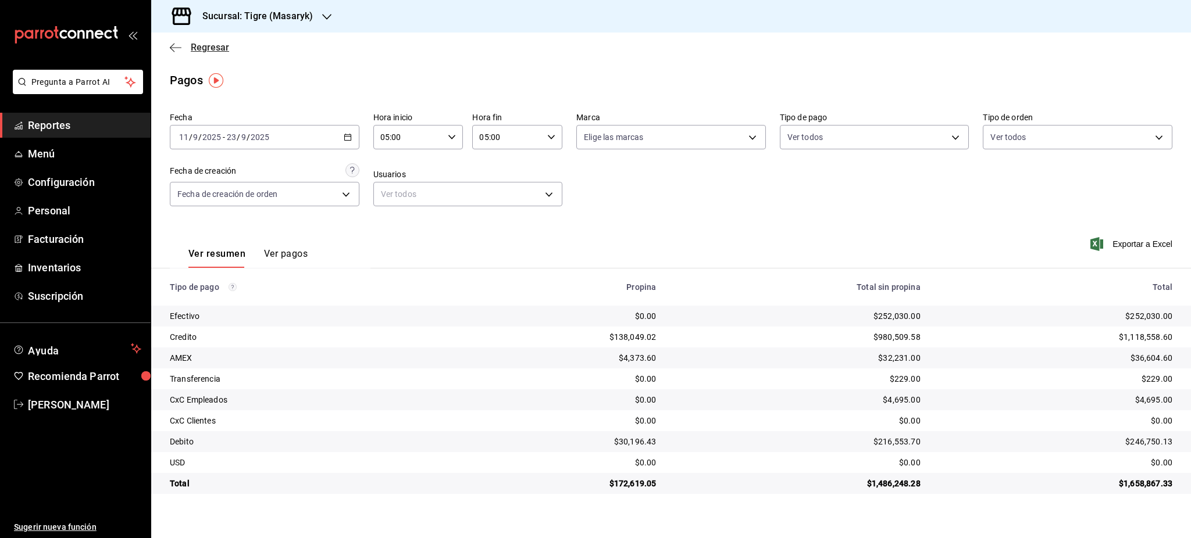
click at [191, 45] on span "Regresar" at bounding box center [210, 47] width 38 height 11
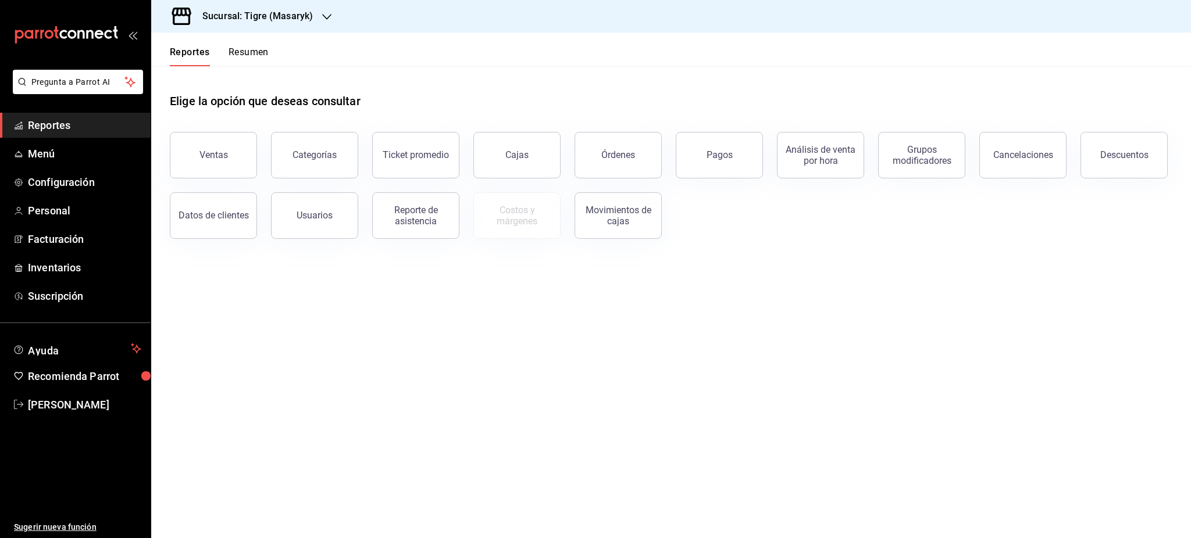
drag, startPoint x: 233, startPoint y: 164, endPoint x: 240, endPoint y: 172, distance: 9.9
click at [233, 164] on button "Ventas" at bounding box center [213, 155] width 87 height 47
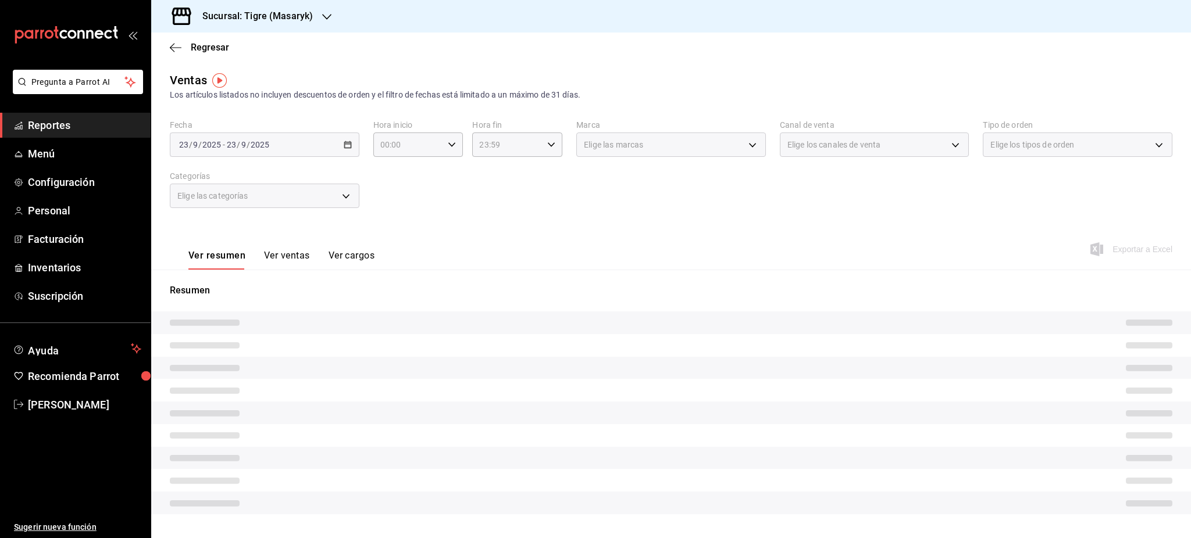
click at [343, 152] on div "2025-09-23 23 / 9 / 2025 - 2025-09-23 23 / 9 / 2025" at bounding box center [265, 145] width 190 height 24
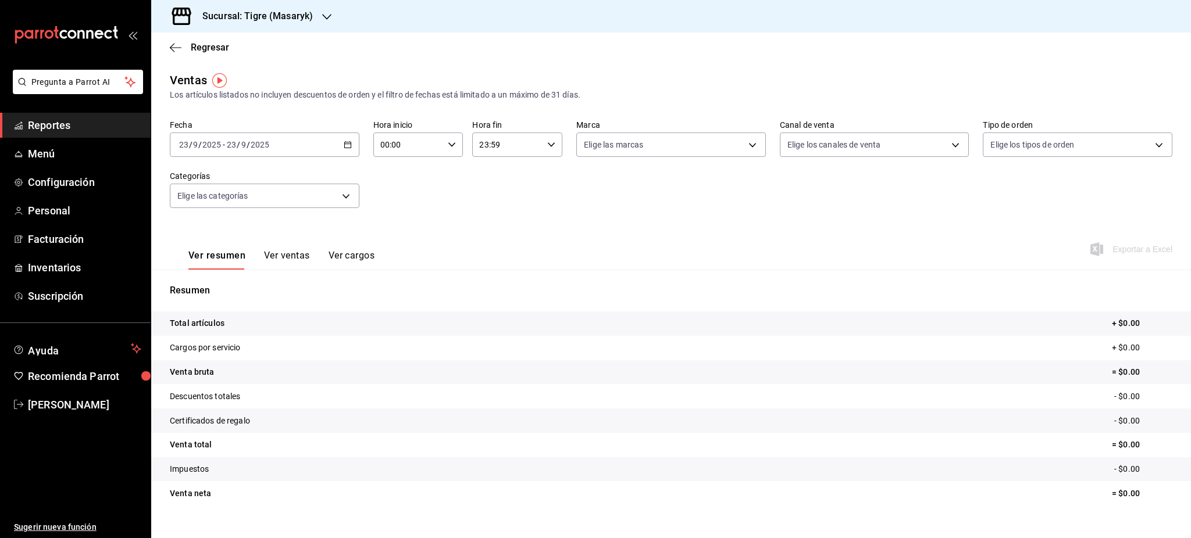
click at [345, 150] on div "2025-09-23 23 / 9 / 2025 - 2025-09-23 23 / 9 / 2025" at bounding box center [265, 145] width 190 height 24
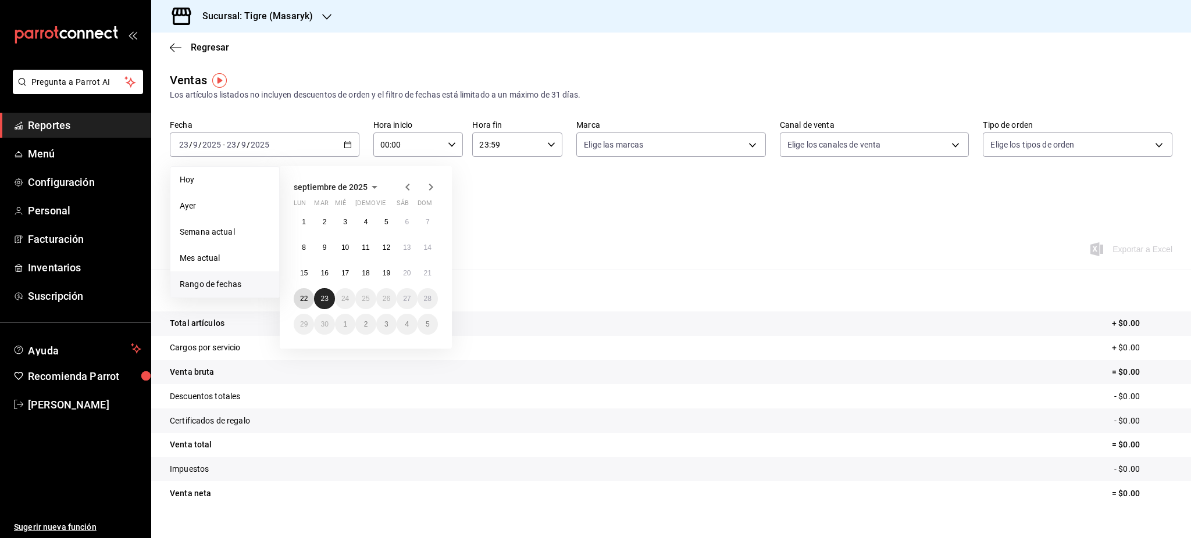
click at [306, 297] on abbr "22" at bounding box center [304, 299] width 8 height 8
click at [322, 297] on abbr "23" at bounding box center [324, 299] width 8 height 8
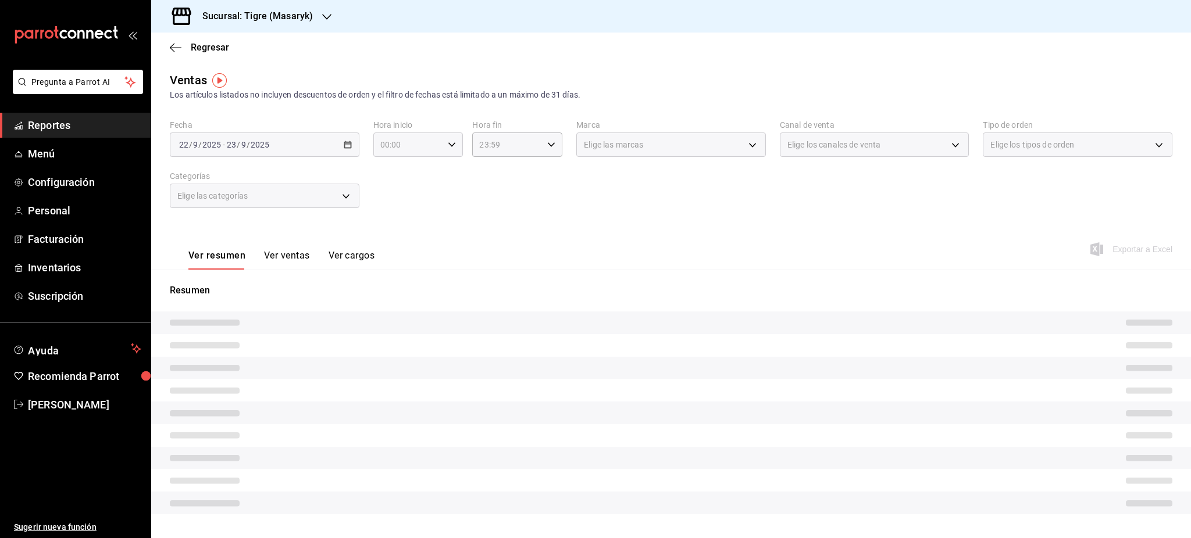
click at [453, 142] on div "00:00 Hora inicio" at bounding box center [418, 145] width 90 height 24
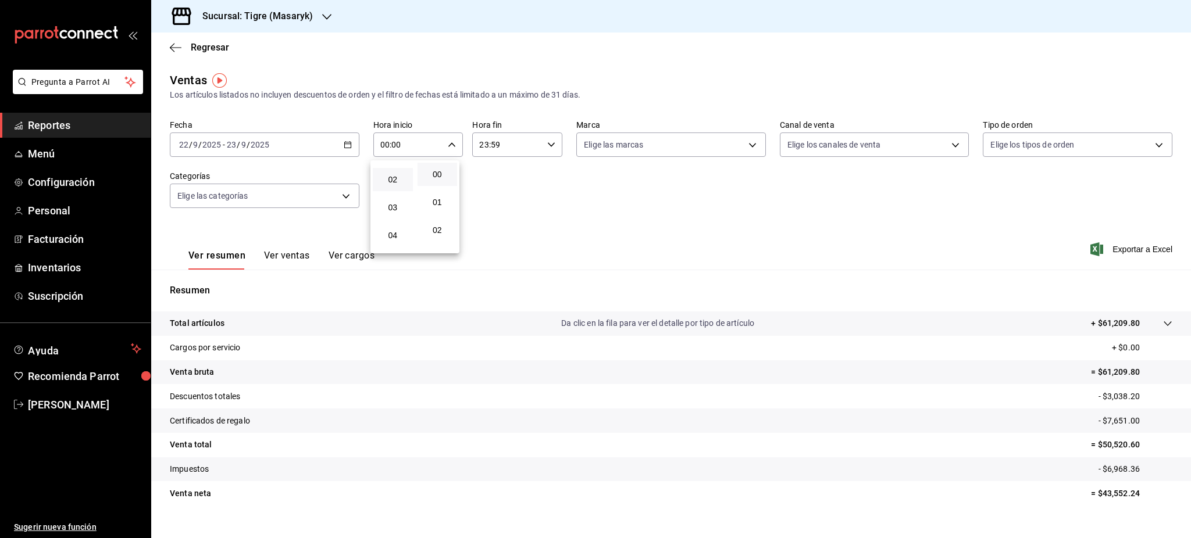
scroll to position [77, 0]
click at [391, 235] on span "05" at bounding box center [393, 236] width 26 height 9
type input "05:00"
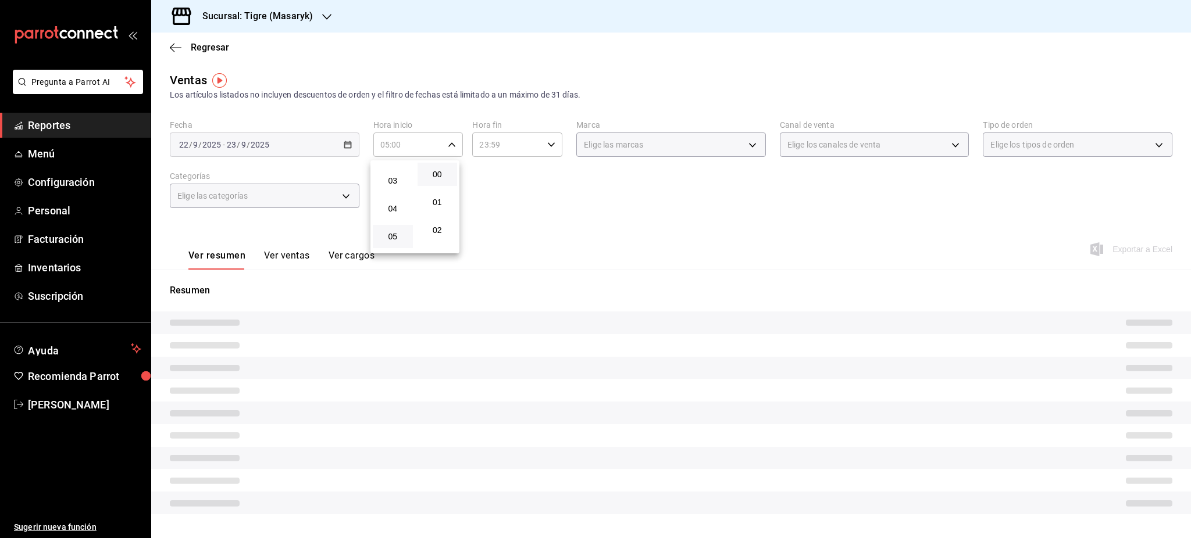
click at [487, 190] on div at bounding box center [595, 269] width 1191 height 538
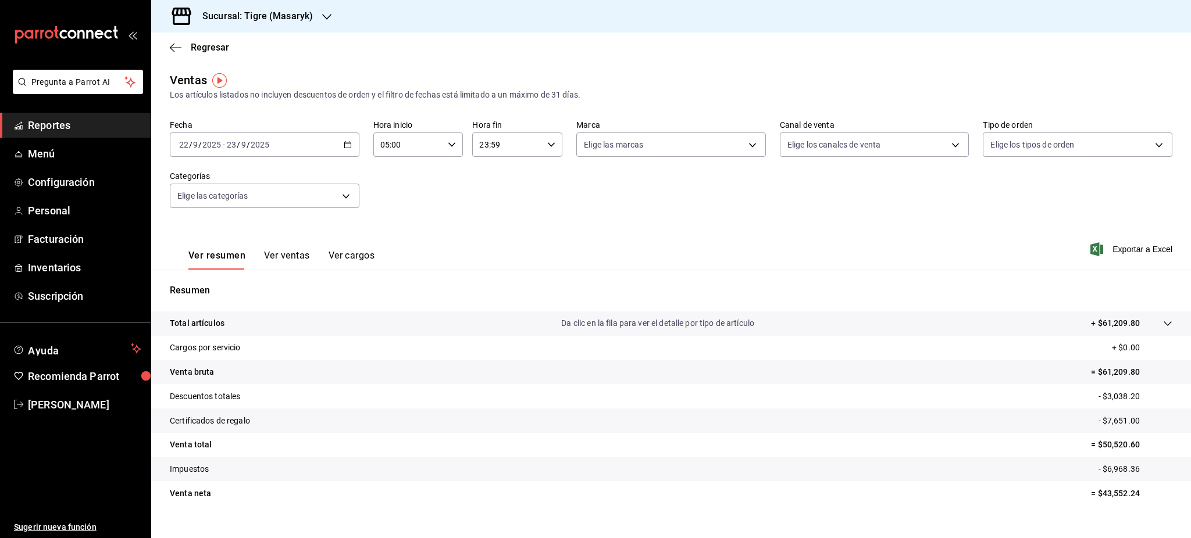
click at [549, 144] on \(Stroke\) "button" at bounding box center [551, 144] width 7 height 4
click at [497, 202] on span "05" at bounding box center [491, 202] width 26 height 9
click at [535, 172] on span "00" at bounding box center [536, 174] width 26 height 9
type input "05:00"
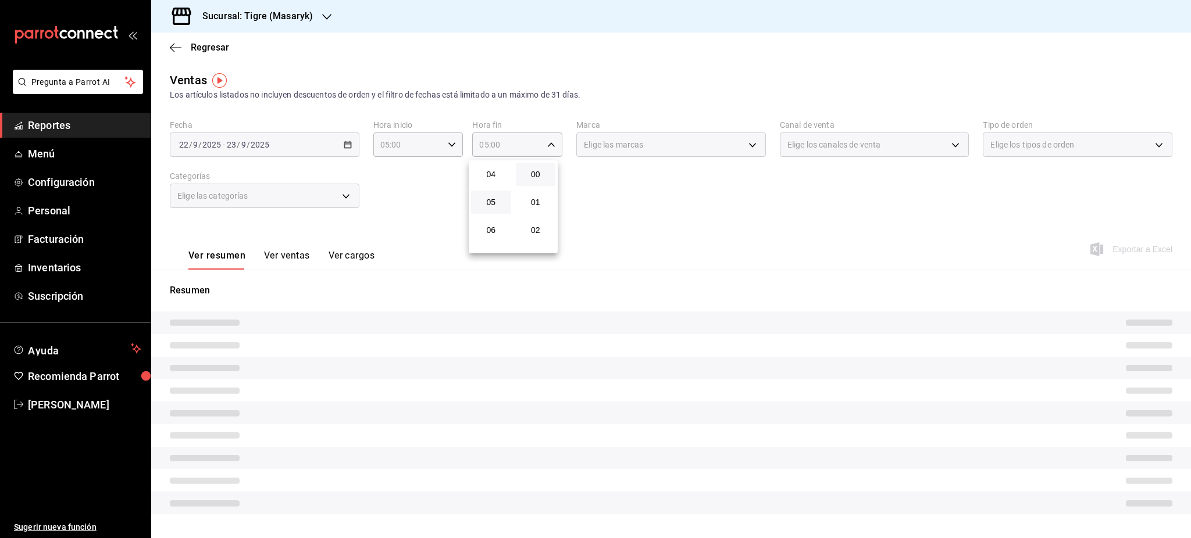
click at [649, 223] on div at bounding box center [595, 269] width 1191 height 538
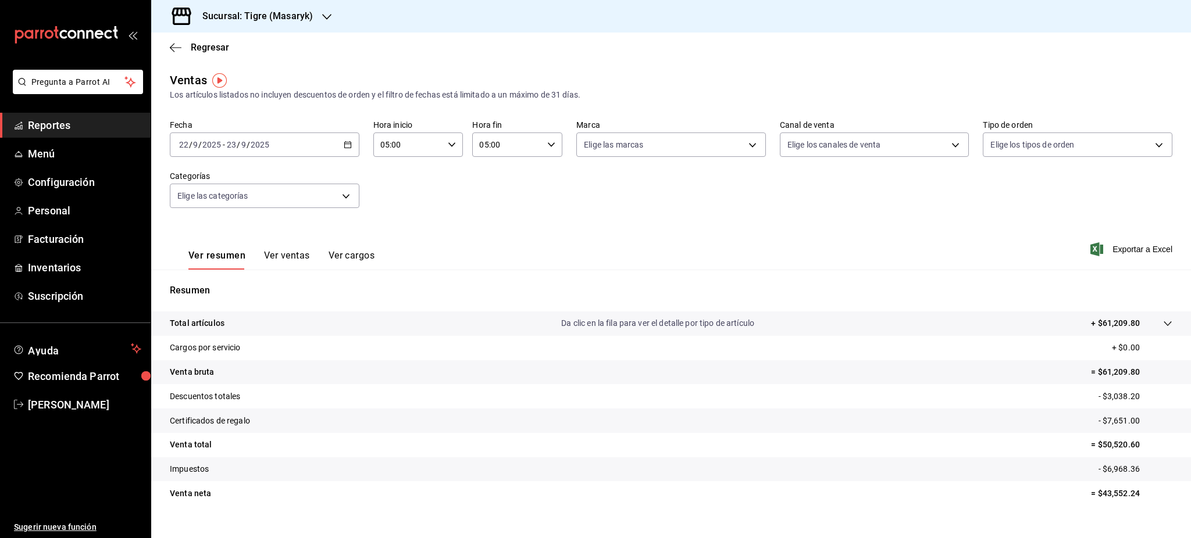
scroll to position [17, 0]
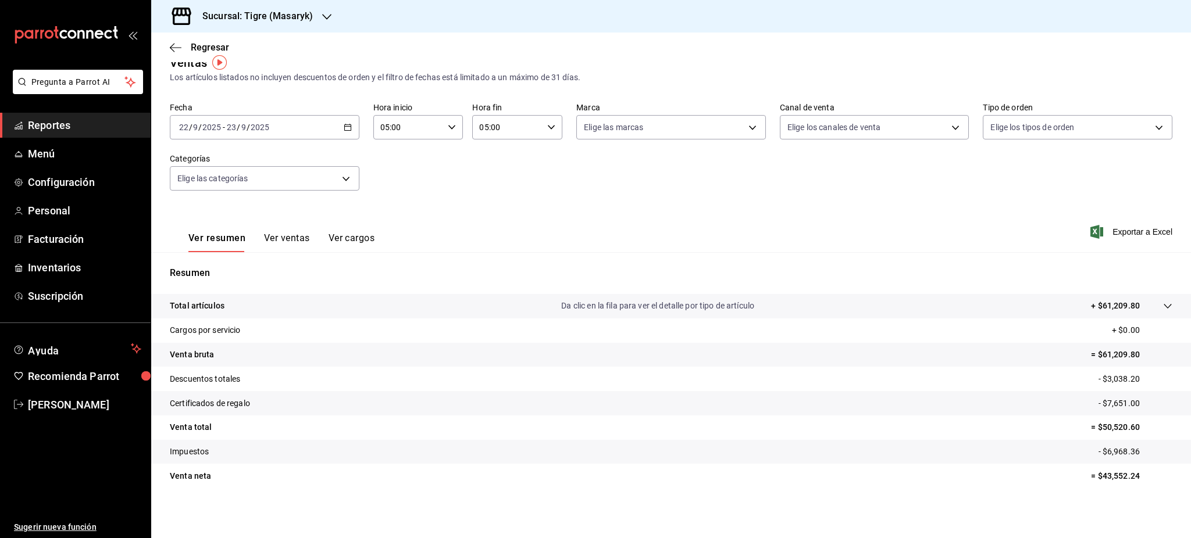
click at [1104, 381] on p "- $3,038.20" at bounding box center [1135, 379] width 74 height 12
click at [1108, 404] on p "- $7,651.00" at bounding box center [1135, 404] width 74 height 12
click at [330, 131] on div "2025-09-22 22 / 9 / 2025 - 2025-09-23 23 / 9 / 2025" at bounding box center [265, 127] width 190 height 24
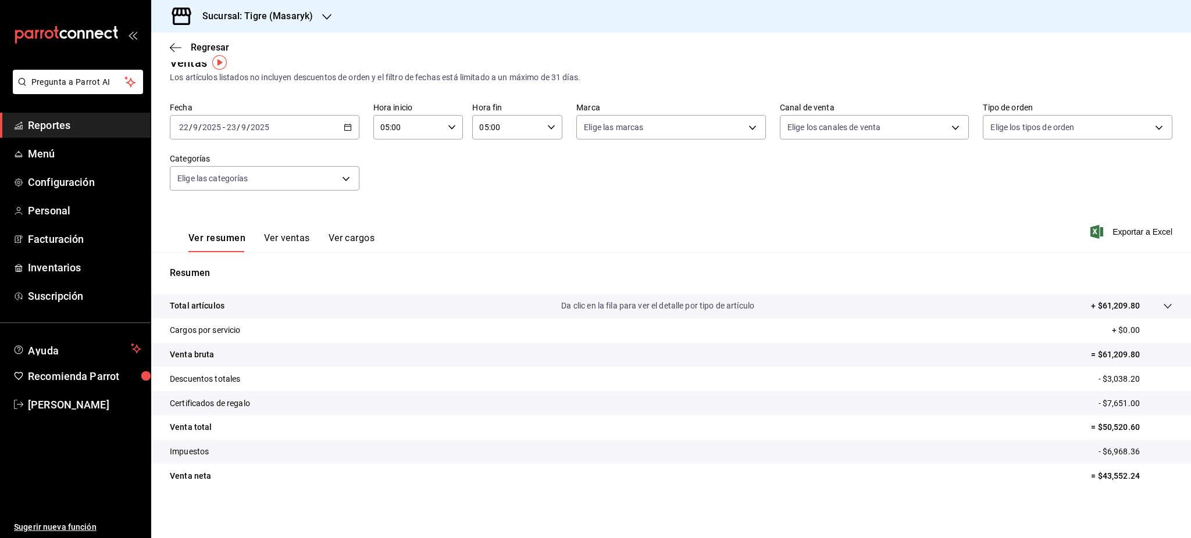
click at [352, 136] on div "2025-09-22 22 / 9 / 2025 - 2025-09-23 23 / 9 / 2025" at bounding box center [265, 127] width 190 height 24
click at [348, 133] on div "2025-09-22 22 / 9 / 2025 - 2025-09-23 23 / 9 / 2025" at bounding box center [265, 127] width 190 height 24
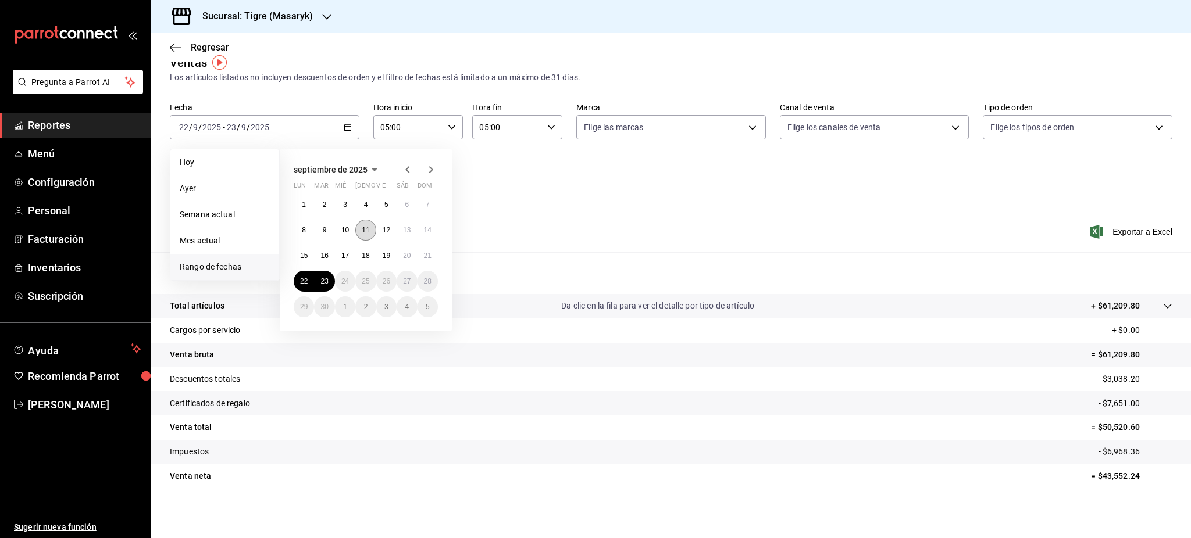
click at [359, 228] on button "11" at bounding box center [365, 230] width 20 height 21
click at [327, 276] on button "23" at bounding box center [324, 281] width 20 height 21
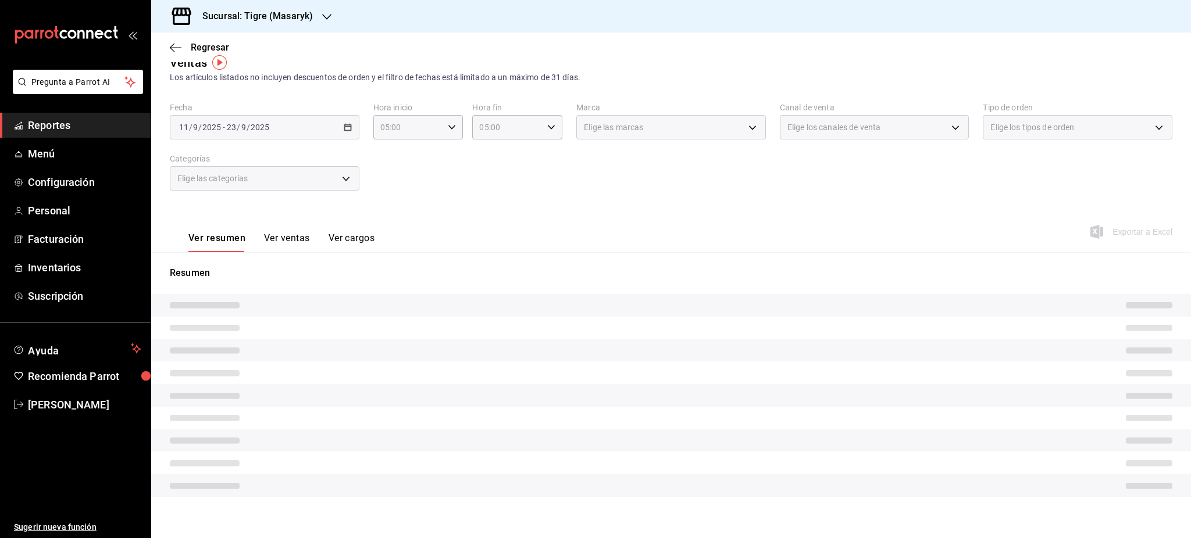
click at [535, 232] on div "Ver resumen Ver ventas Ver cargos Exportar a Excel" at bounding box center [671, 229] width 1040 height 48
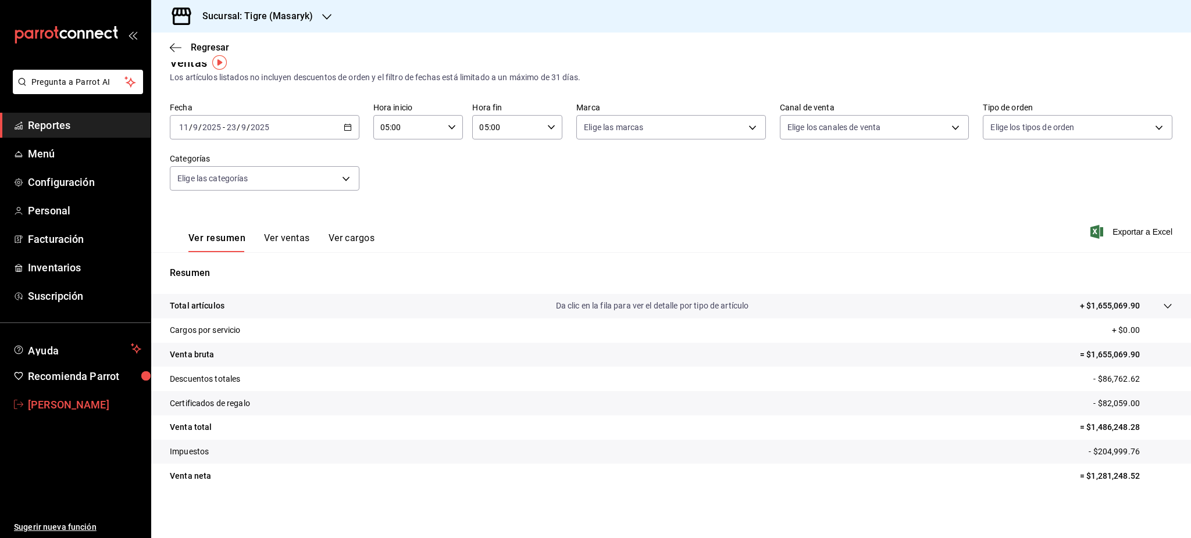
click at [85, 403] on span "Luis Sanchez" at bounding box center [84, 405] width 113 height 16
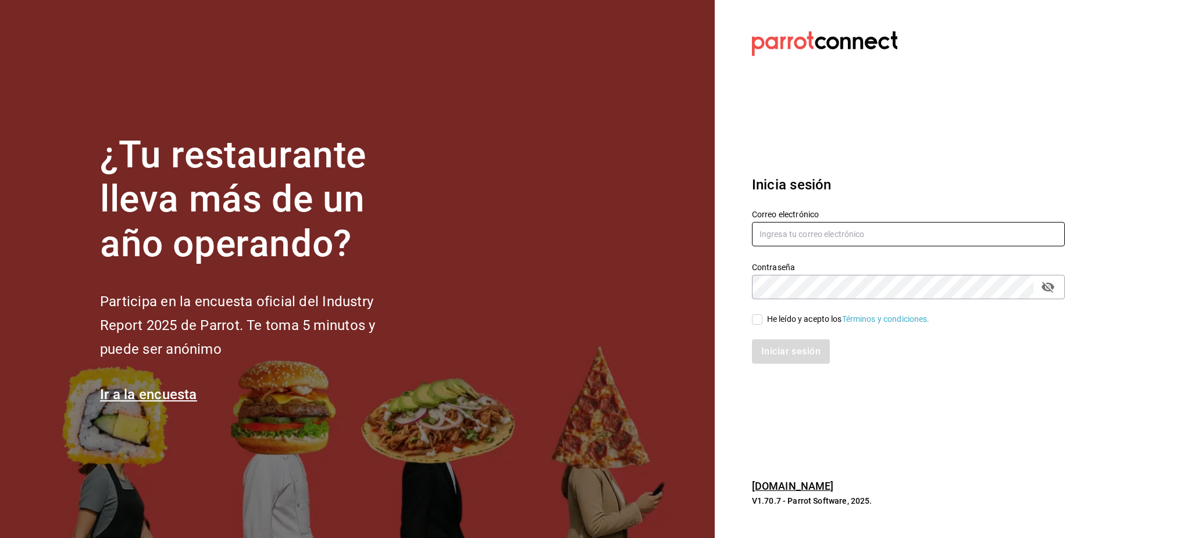
type input "[PERSON_NAME][EMAIL_ADDRESS][PERSON_NAME][DOMAIN_NAME]"
